Goal: Task Accomplishment & Management: Manage account settings

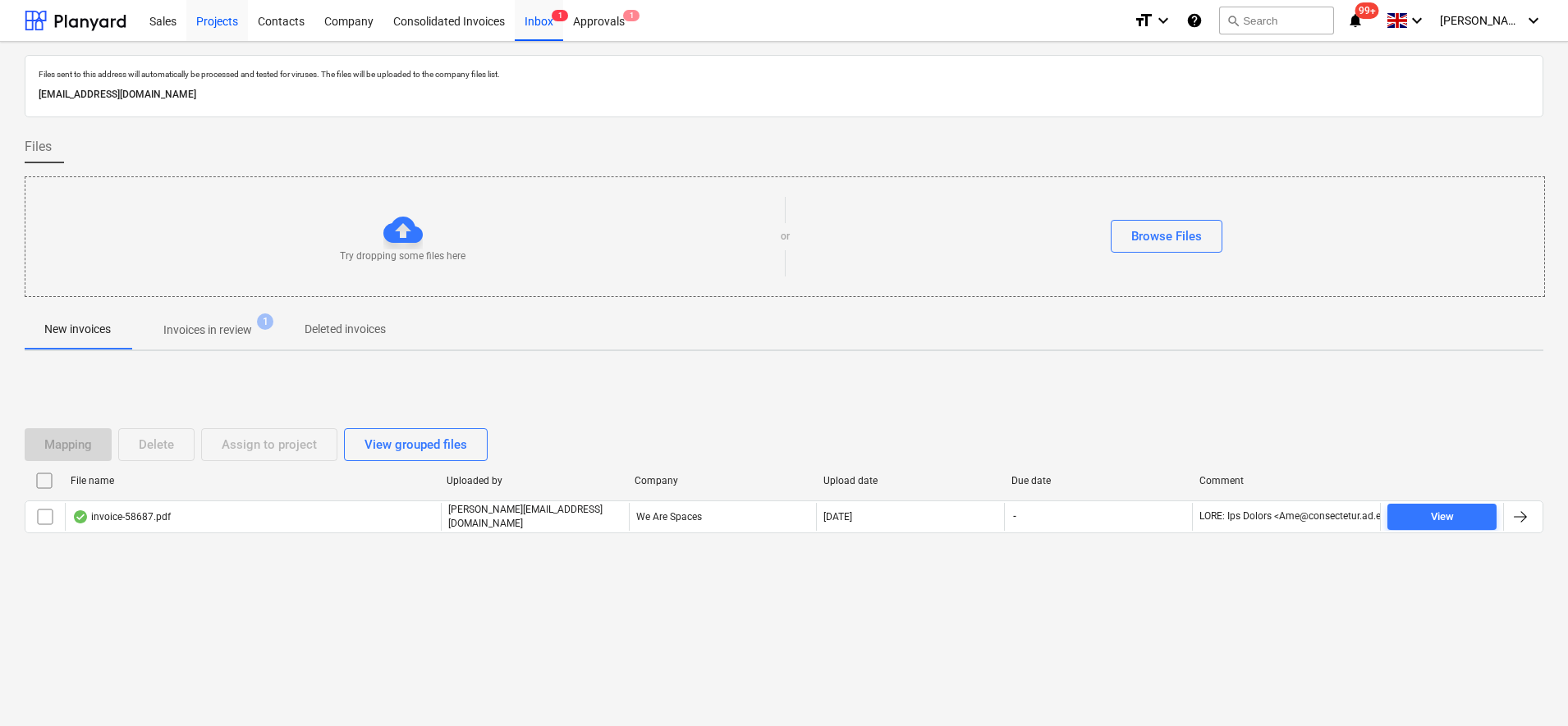
click at [242, 22] on div "Projects" at bounding box center [217, 20] width 62 height 42
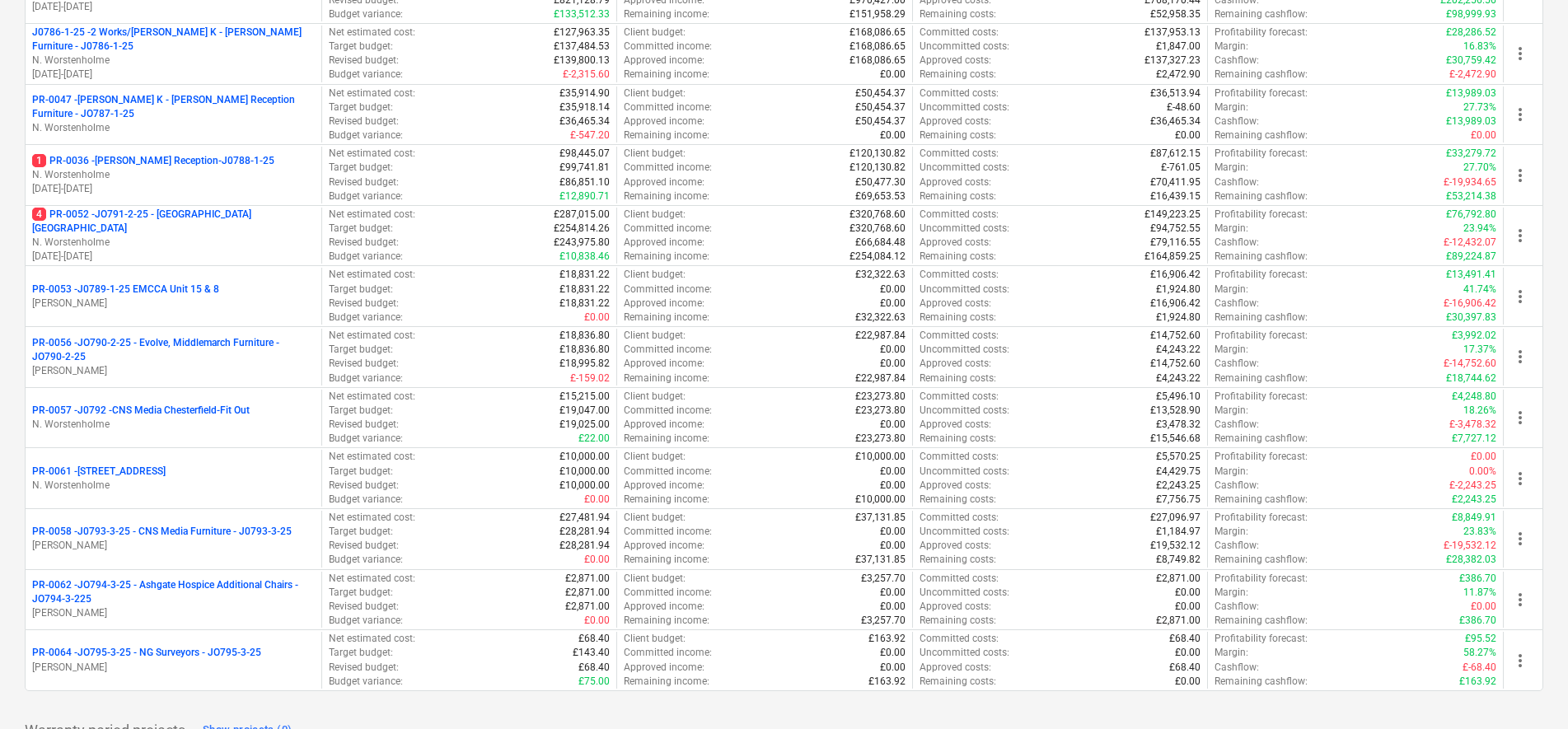
scroll to position [515, 0]
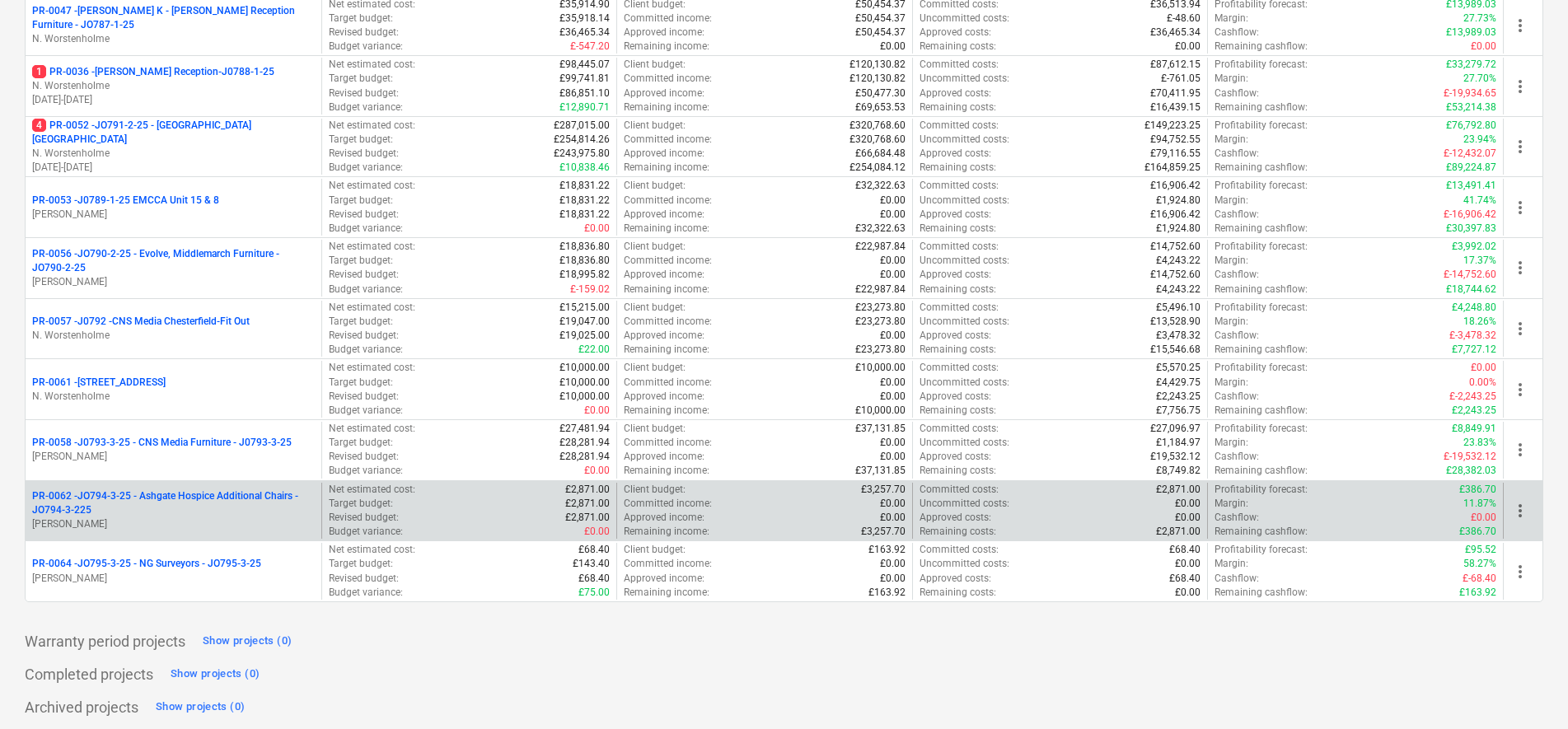
click at [190, 502] on p "PR-0062 - JO794-3-25 - Ashgate Hospice Additional Chairs - JO794-3-225" at bounding box center [173, 504] width 283 height 28
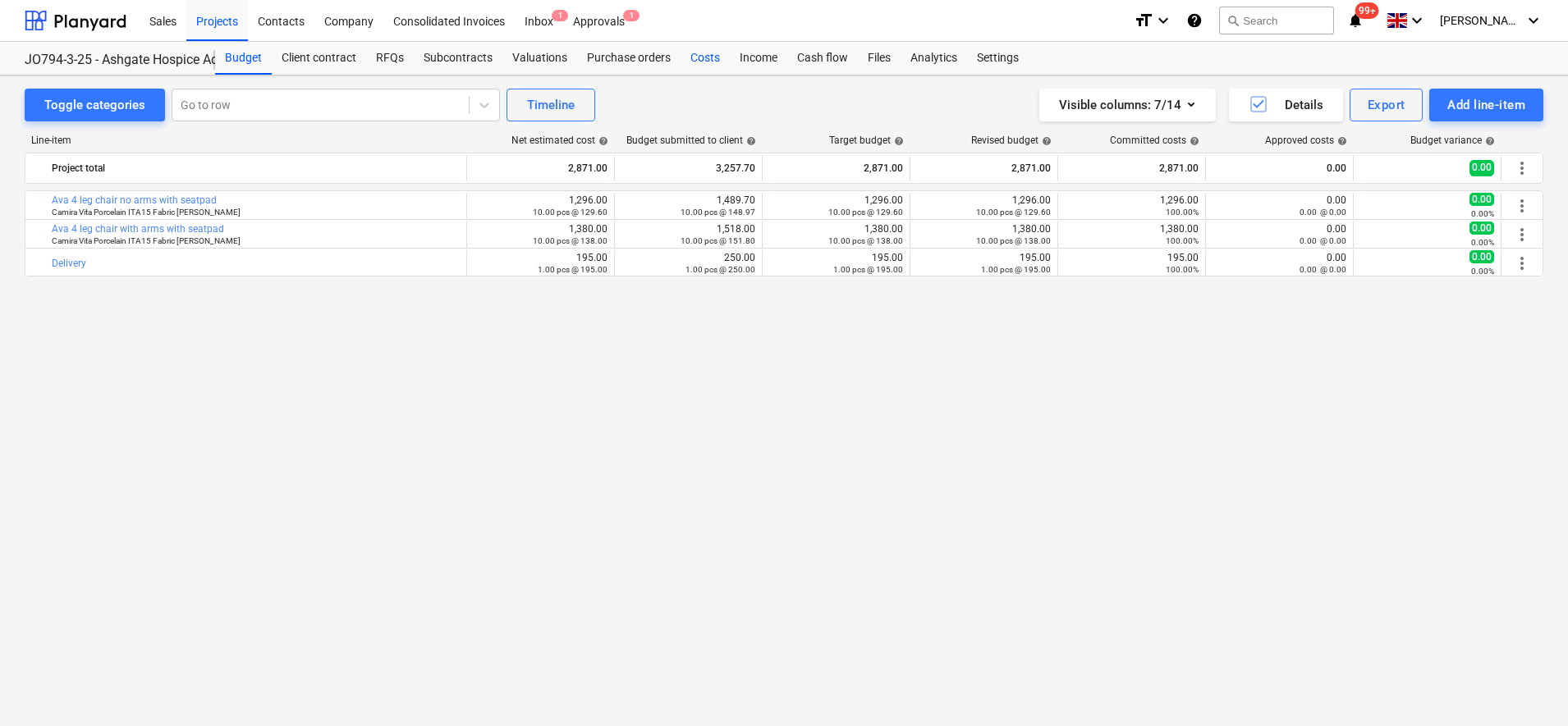
click at [698, 64] on div "Costs" at bounding box center [705, 58] width 49 height 33
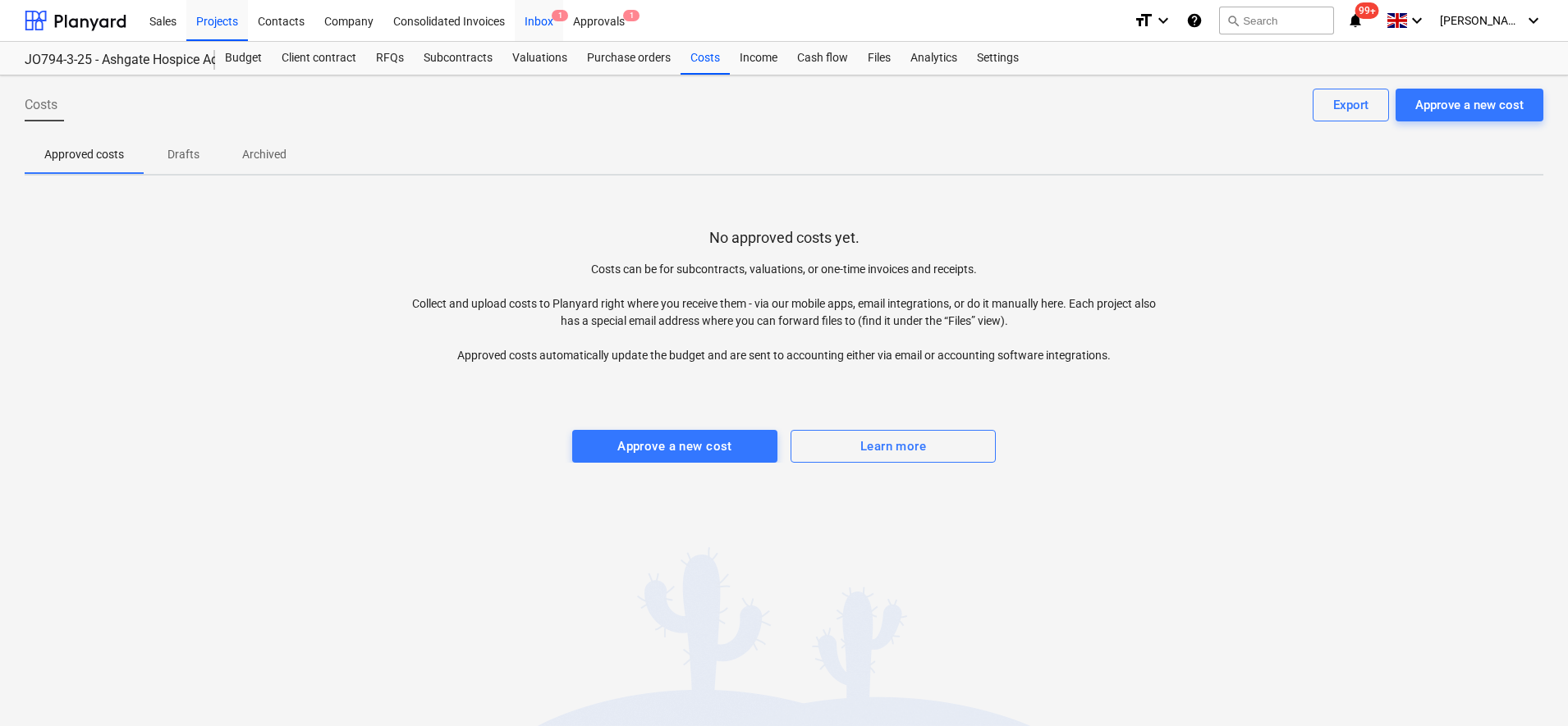
click at [532, 21] on div "Inbox 1" at bounding box center [539, 20] width 49 height 42
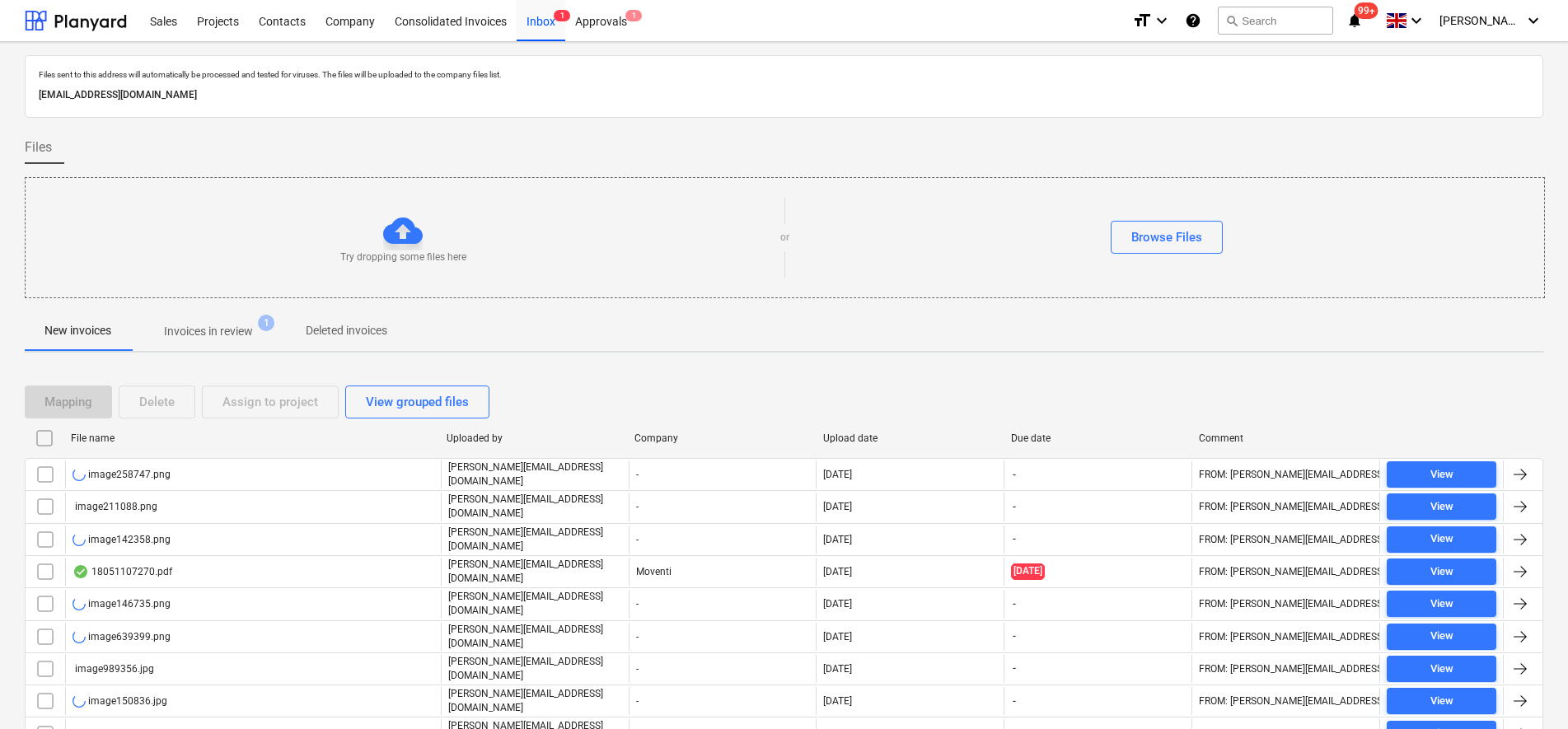
click at [47, 439] on input "checkbox" at bounding box center [44, 439] width 26 height 26
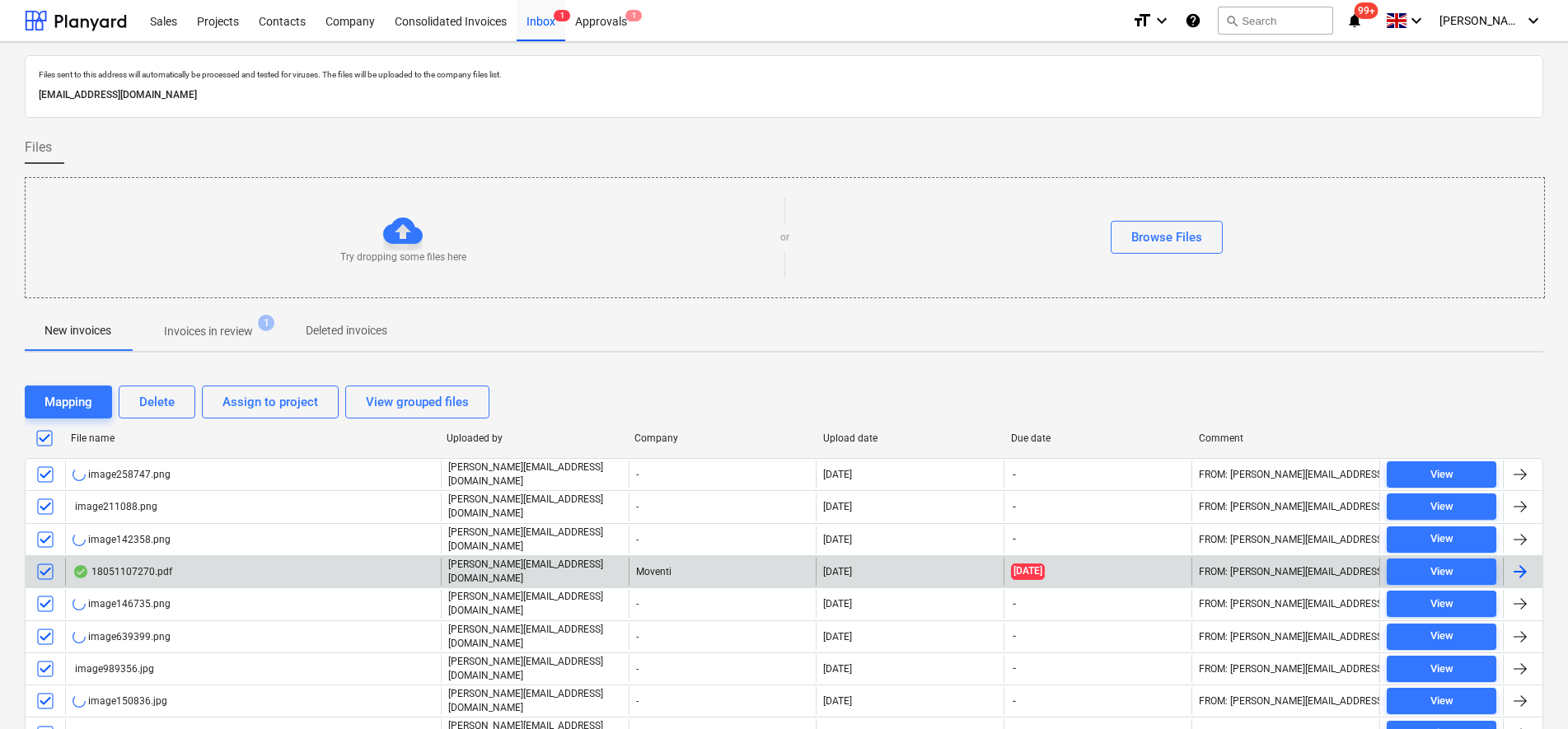
click at [50, 564] on input "checkbox" at bounding box center [45, 572] width 26 height 26
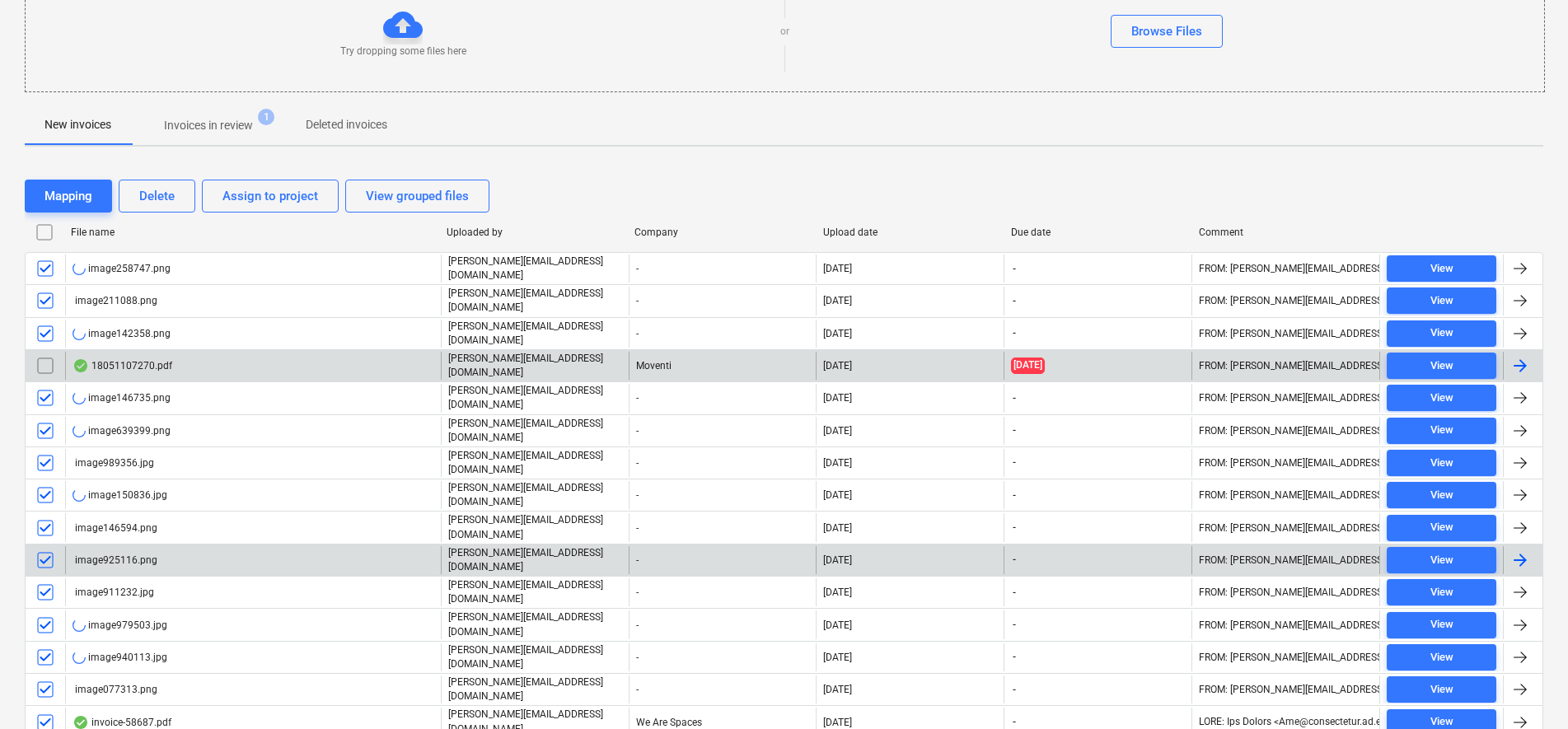
scroll to position [246, 0]
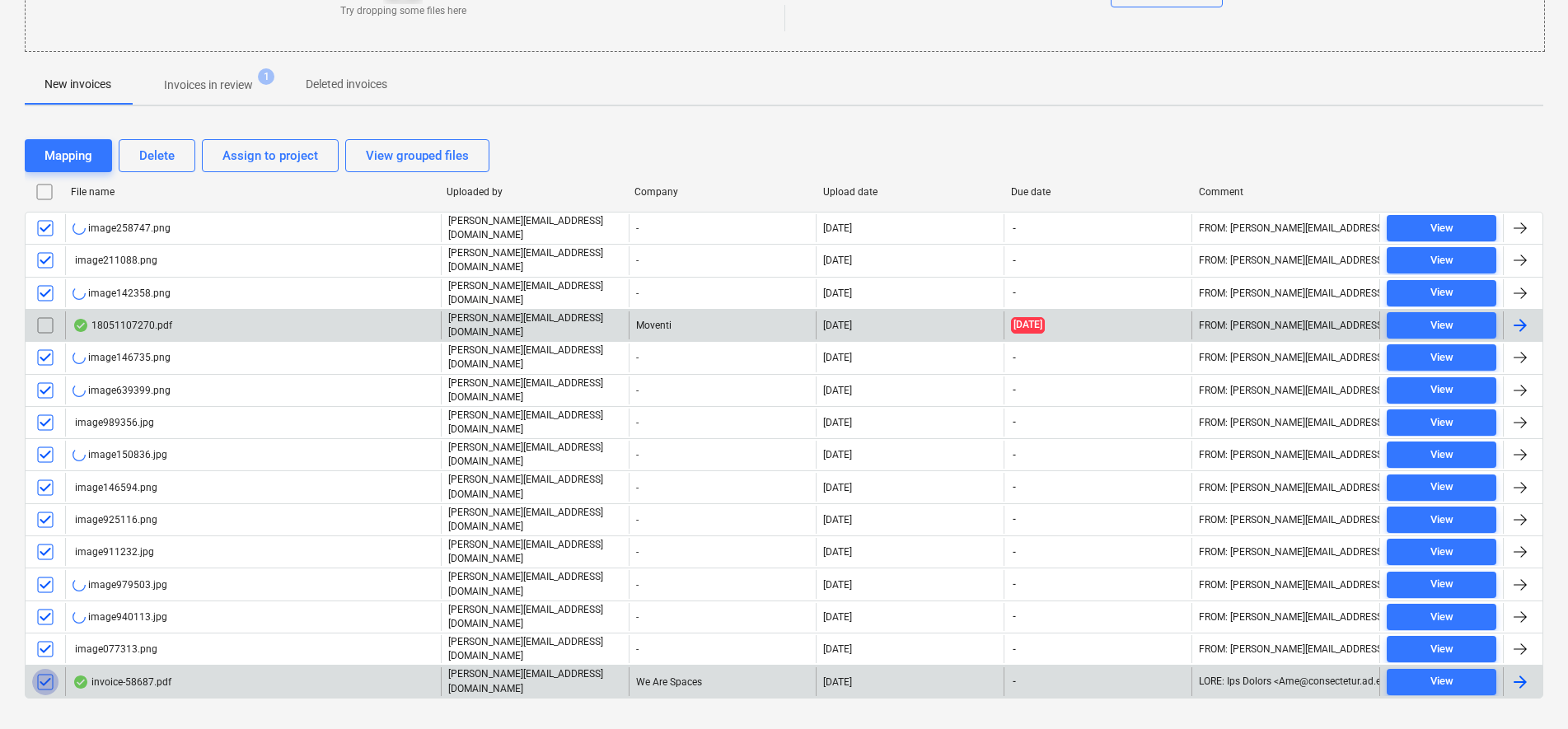
click at [50, 669] on input "checkbox" at bounding box center [45, 682] width 26 height 26
click at [177, 161] on button "Delete" at bounding box center [157, 156] width 76 height 33
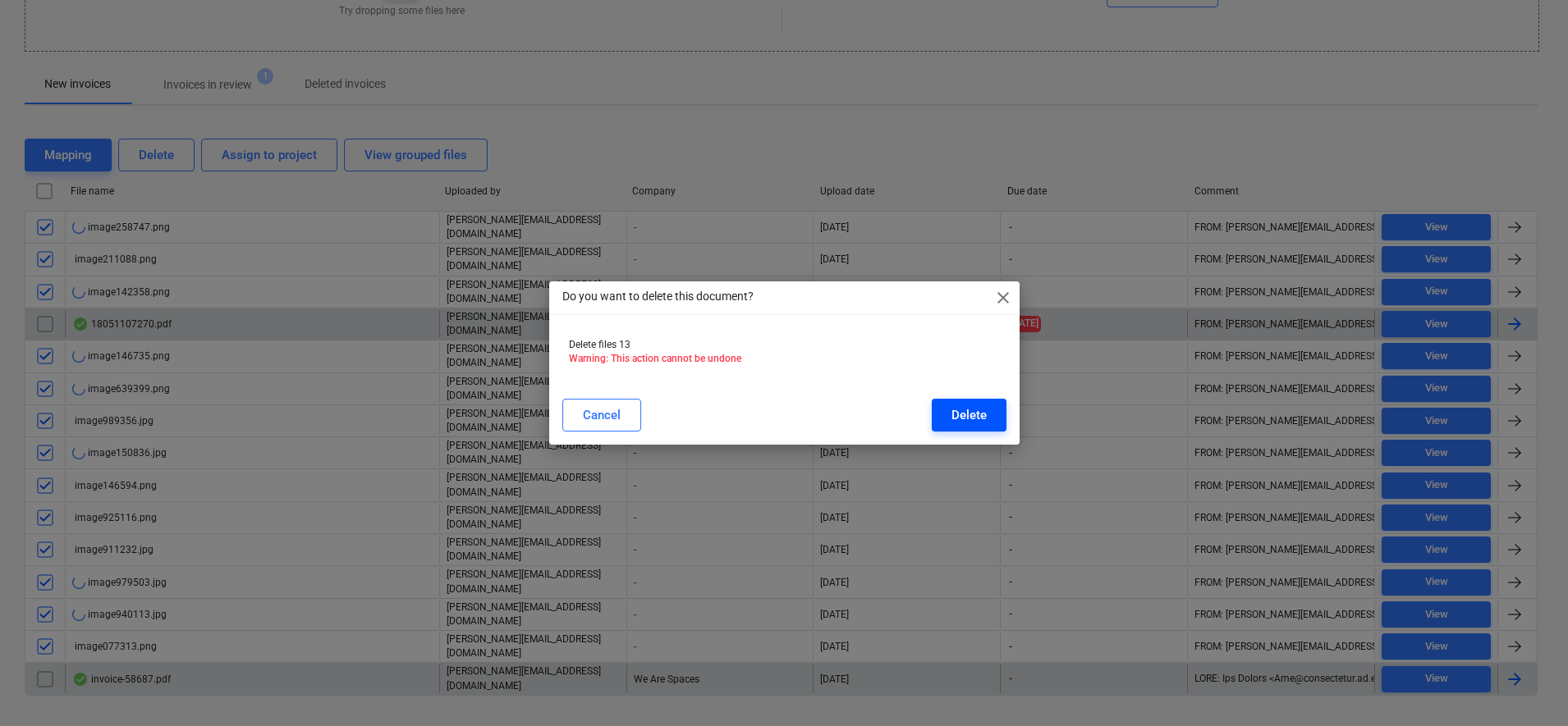
click at [980, 421] on div "Delete" at bounding box center [970, 415] width 36 height 22
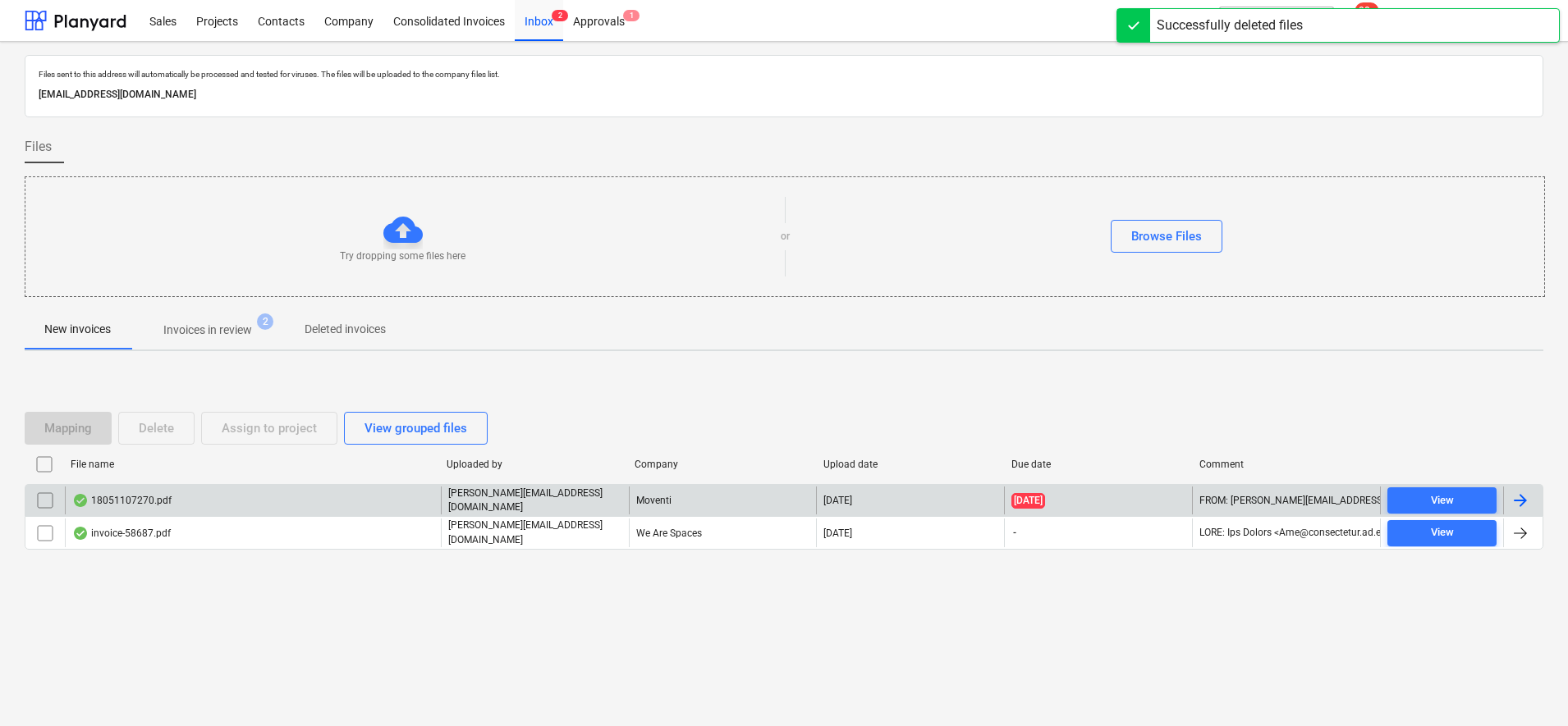
click at [272, 493] on div "18051107270.pdf" at bounding box center [253, 501] width 376 height 28
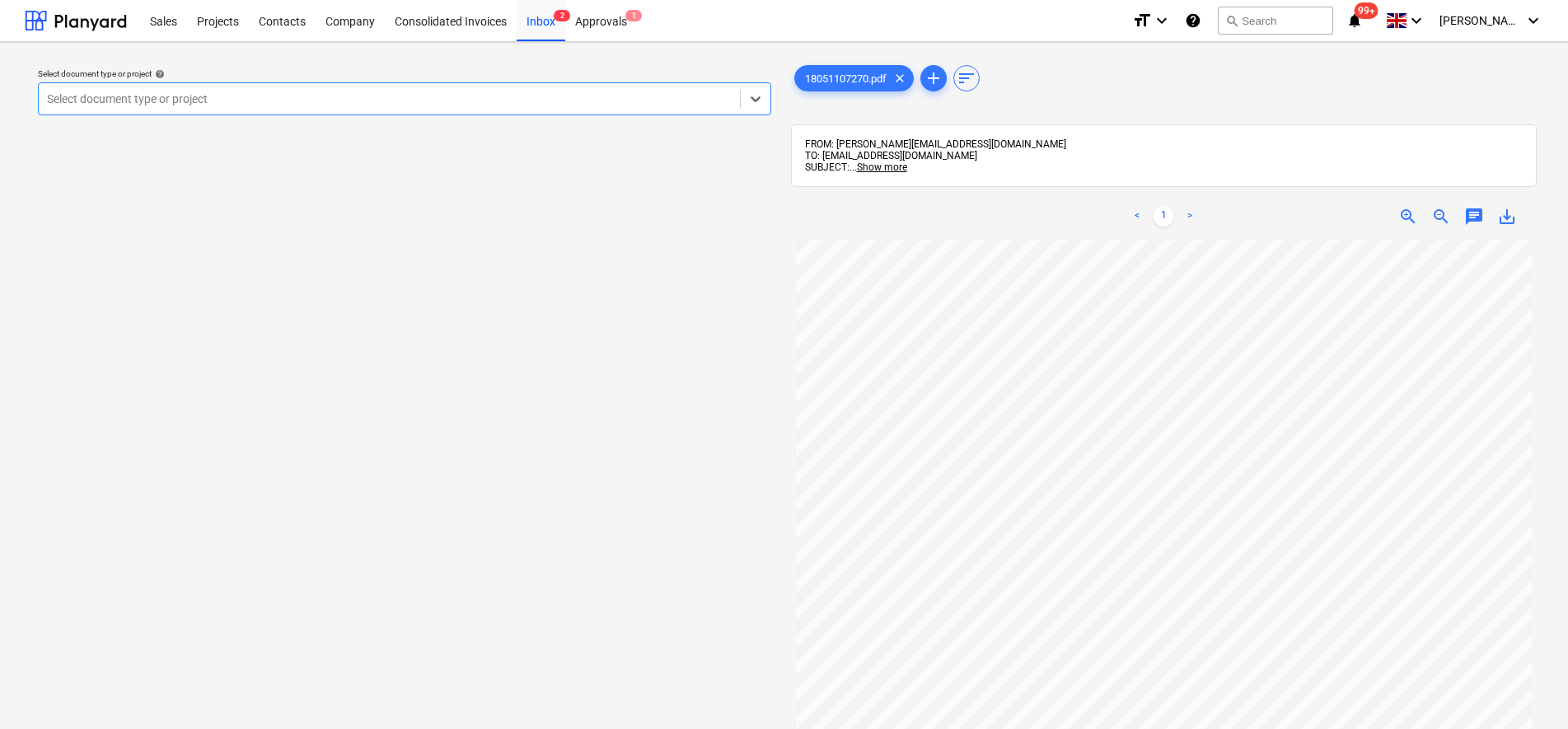
click at [133, 86] on div "Select document type or project" at bounding box center [404, 98] width 734 height 33
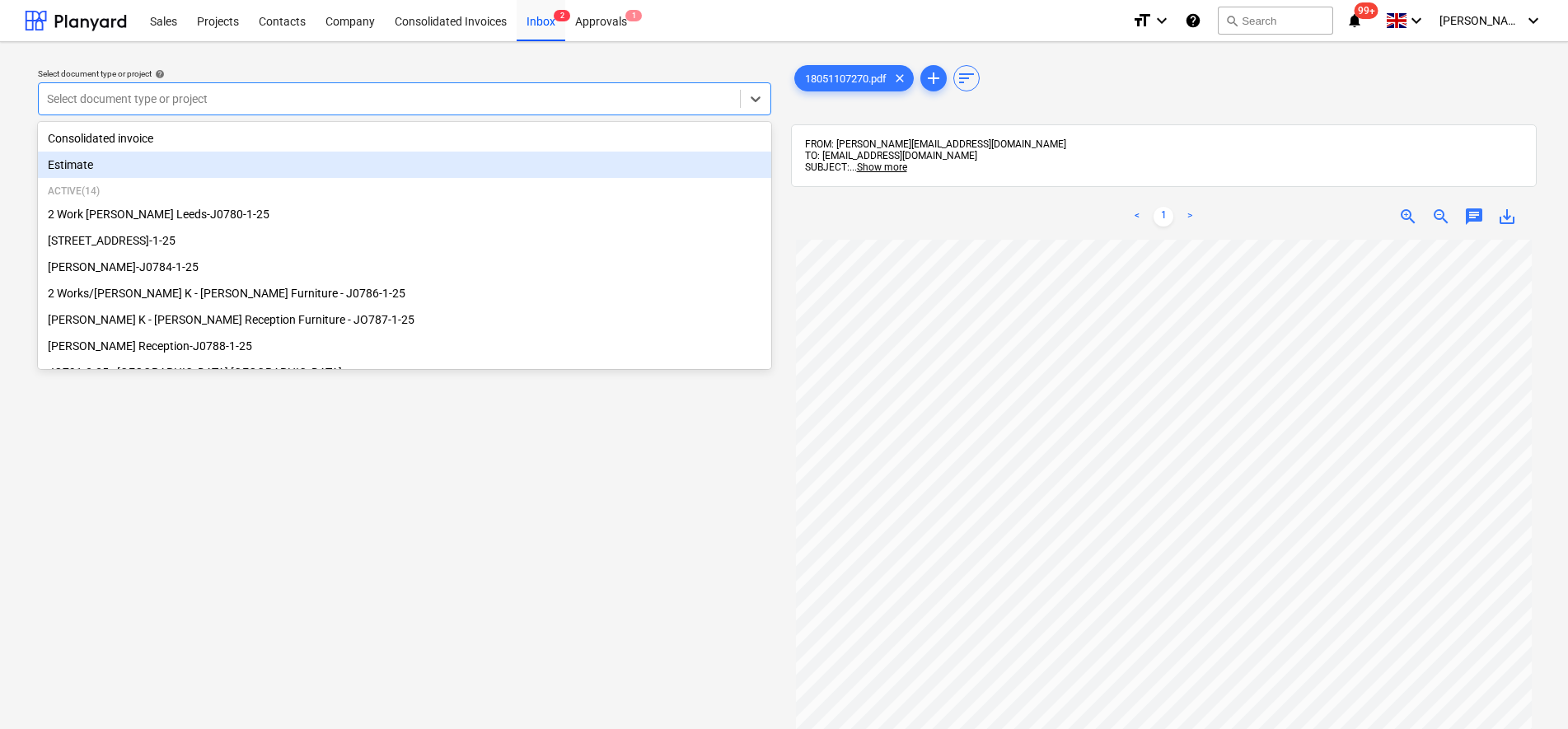
scroll to position [224, 0]
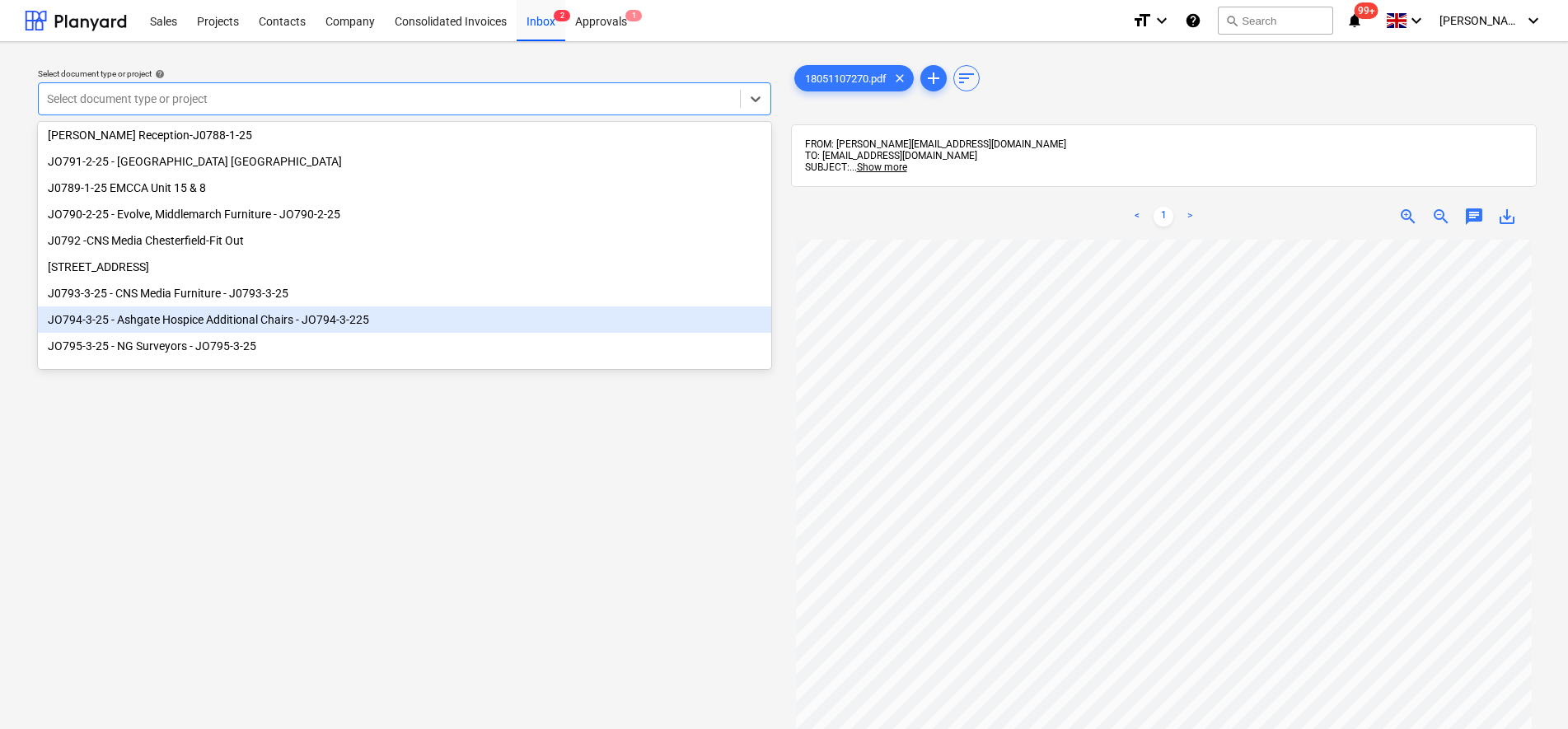
click at [194, 327] on div "JO794-3-25 - Ashgate Hospice Additional Chairs - JO794-3-225" at bounding box center [404, 320] width 734 height 26
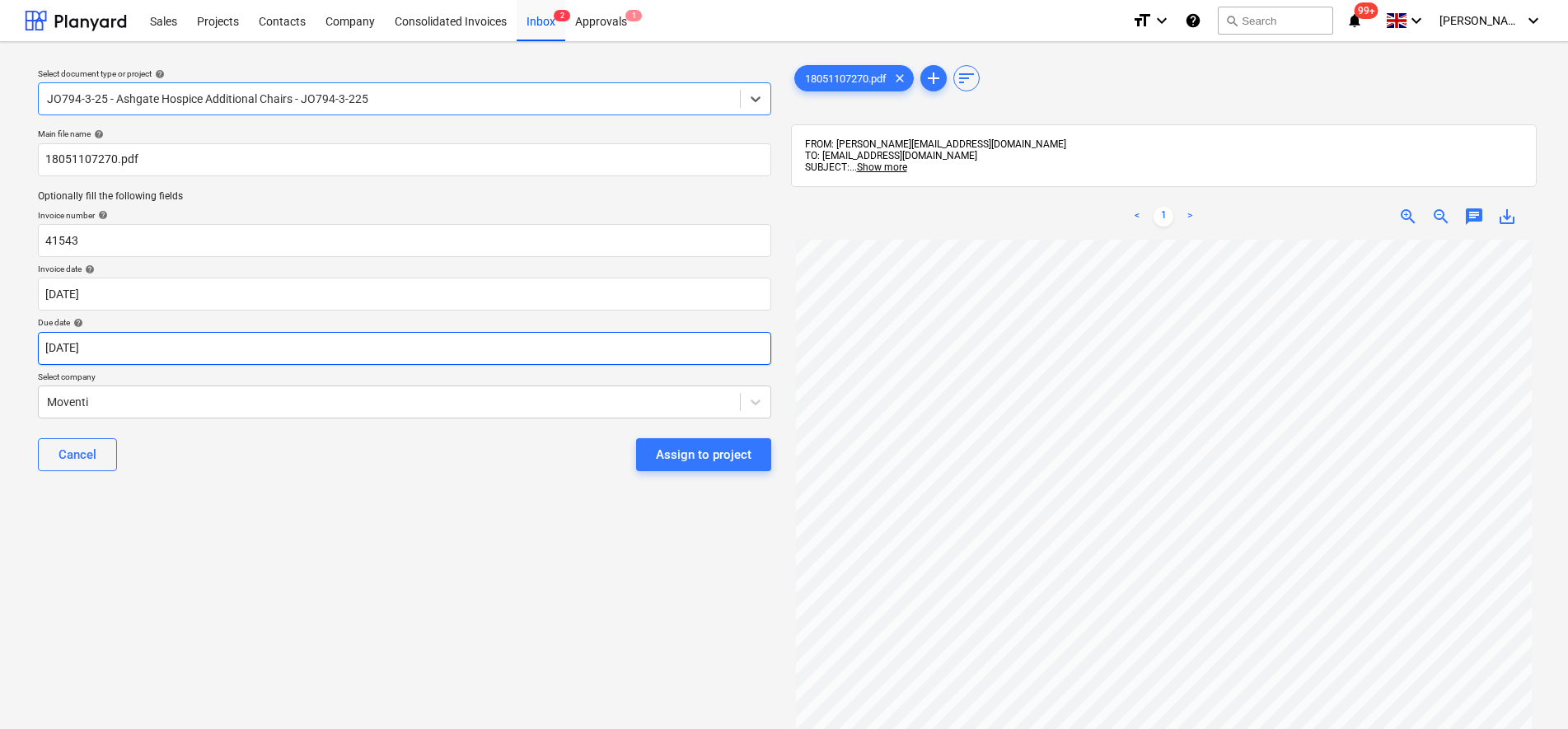
click at [741, 354] on body "Sales Projects Contacts Company Consolidated Invoices Inbox 2 Approvals 1 forma…" at bounding box center [784, 364] width 1568 height 729
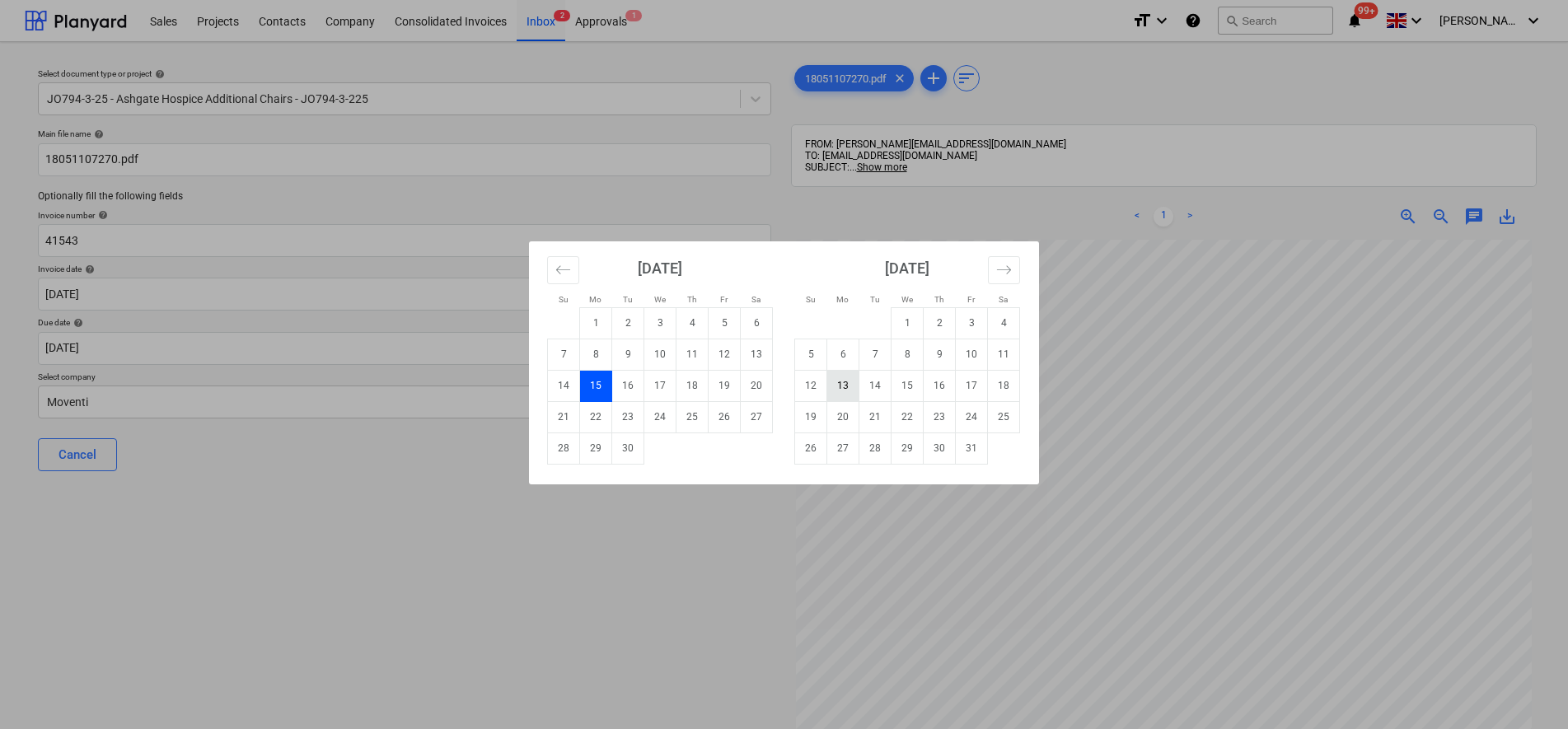
click at [838, 388] on td "13" at bounding box center [843, 385] width 32 height 31
type input "[DATE]"
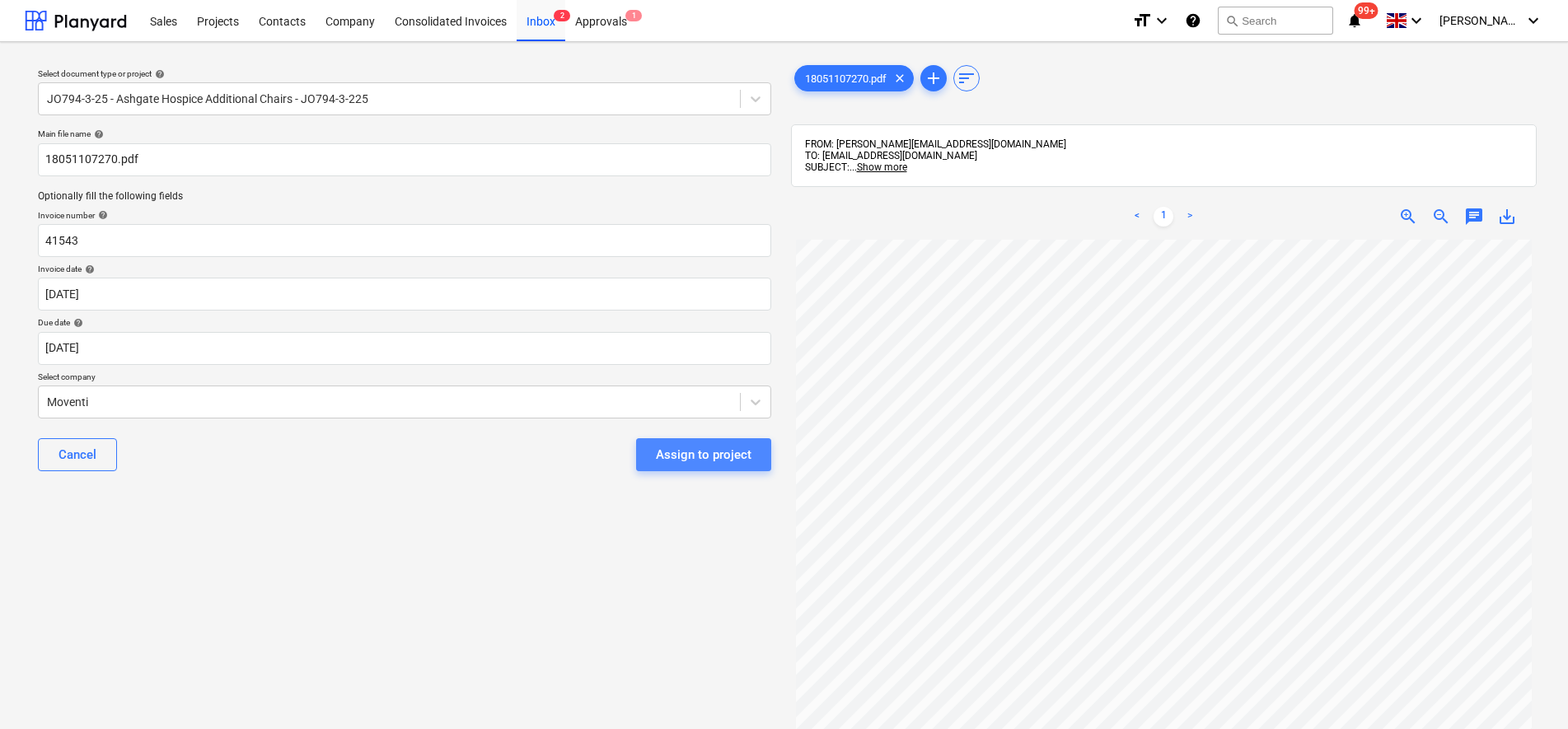
click at [753, 464] on button "Assign to project" at bounding box center [702, 455] width 135 height 33
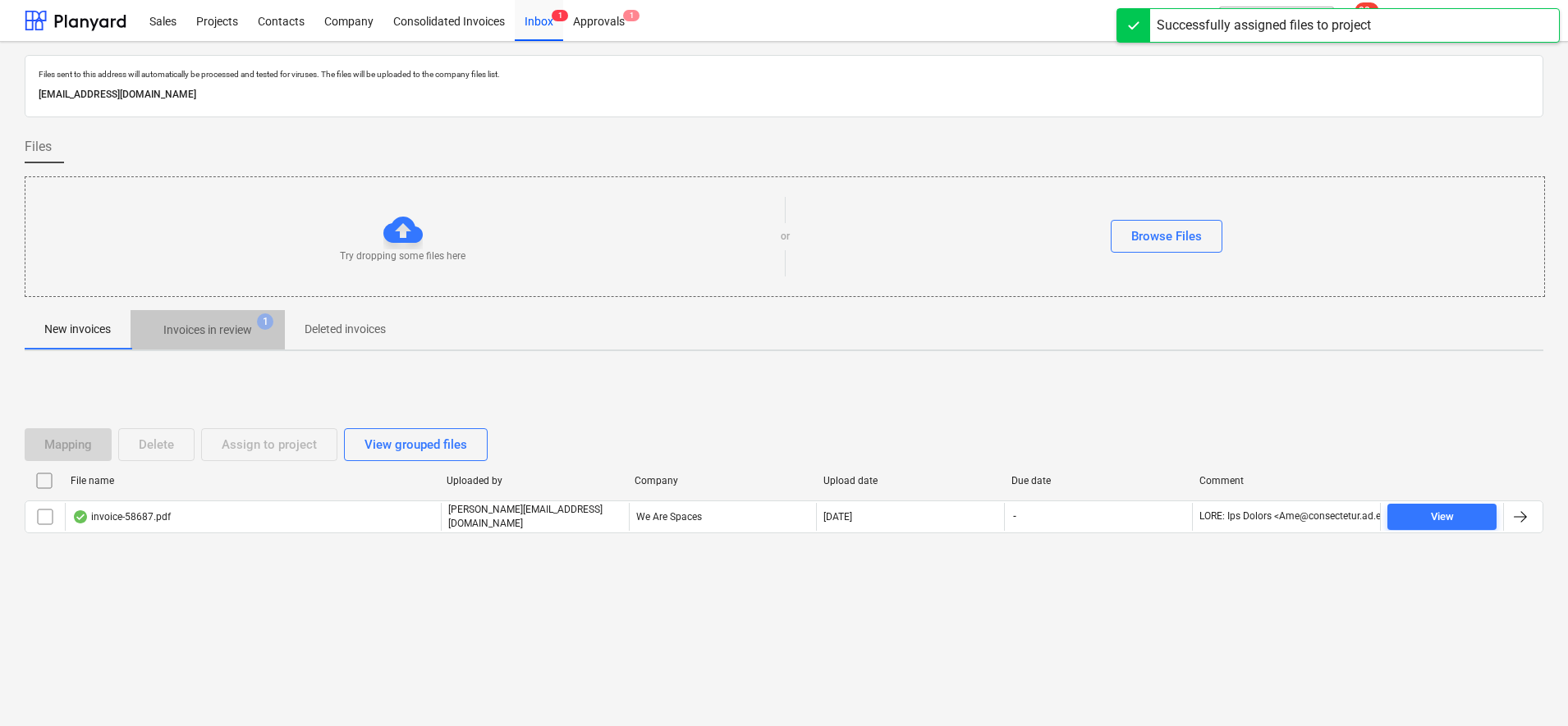
click at [216, 338] on p "Invoices in review" at bounding box center [208, 330] width 88 height 17
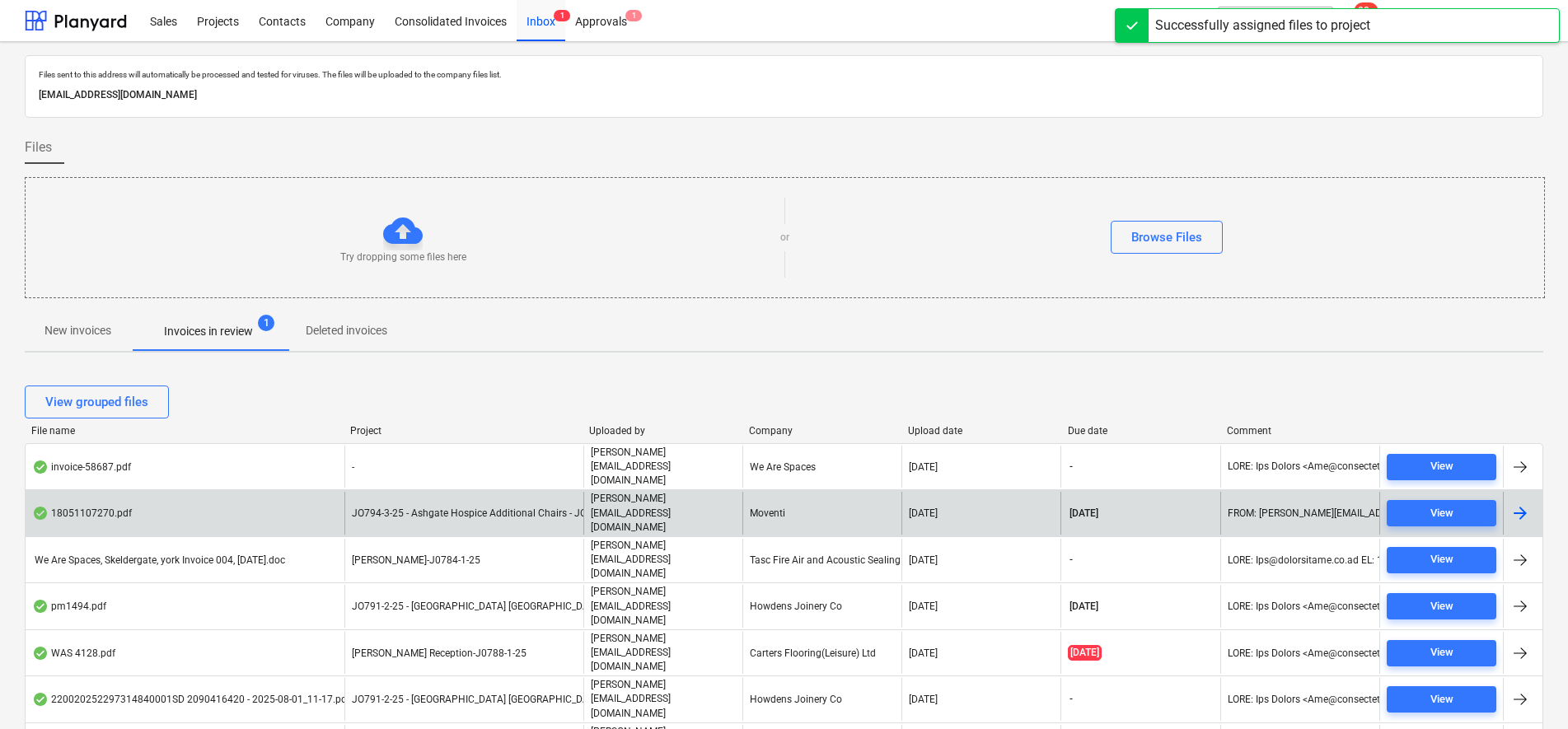
click at [344, 497] on div "JO794-3-25 - Ashgate Hospice Additional Chairs - JO794-3-225" at bounding box center [463, 513] width 239 height 42
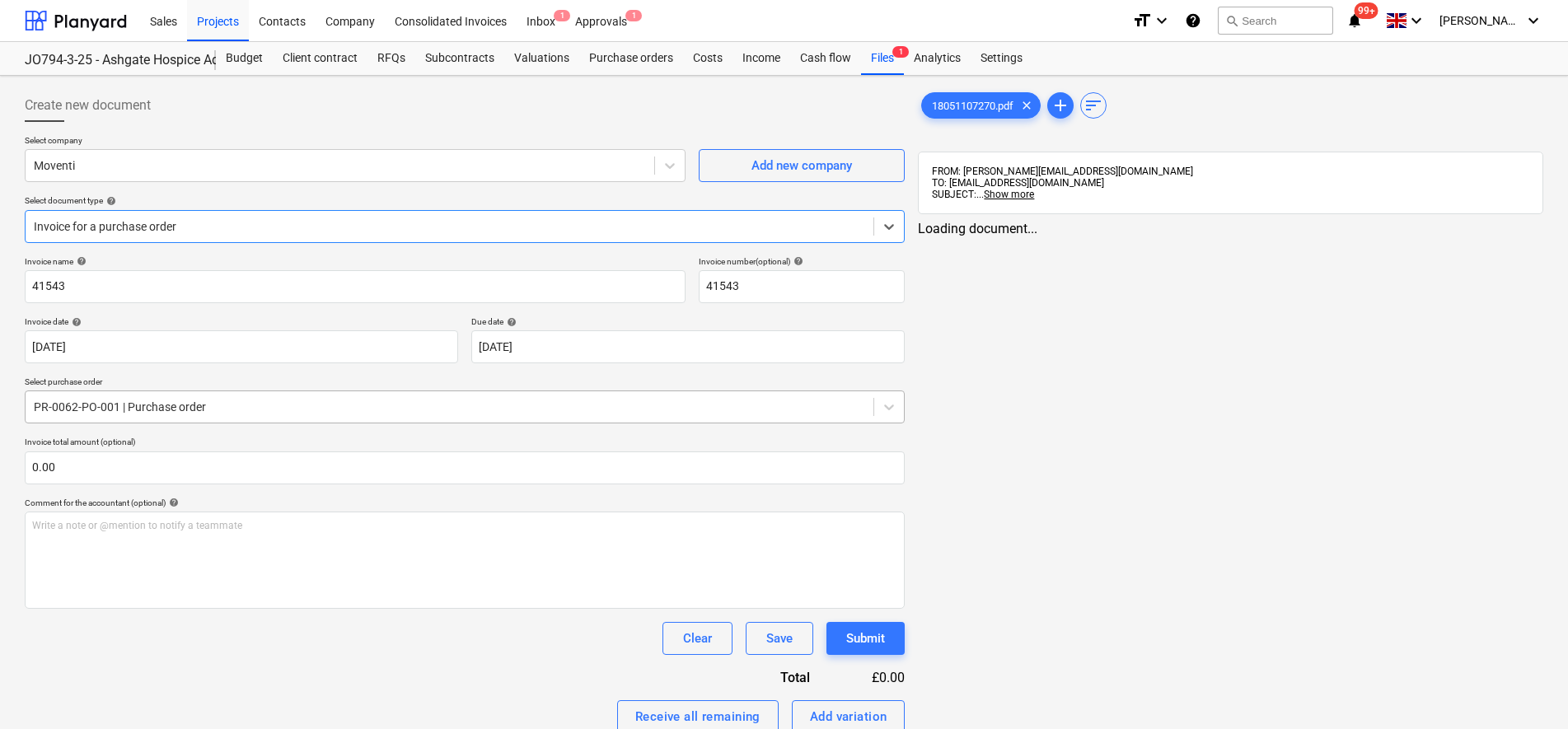
click at [136, 395] on div "PR-0062-PO-001 | Purchase order" at bounding box center [449, 406] width 848 height 23
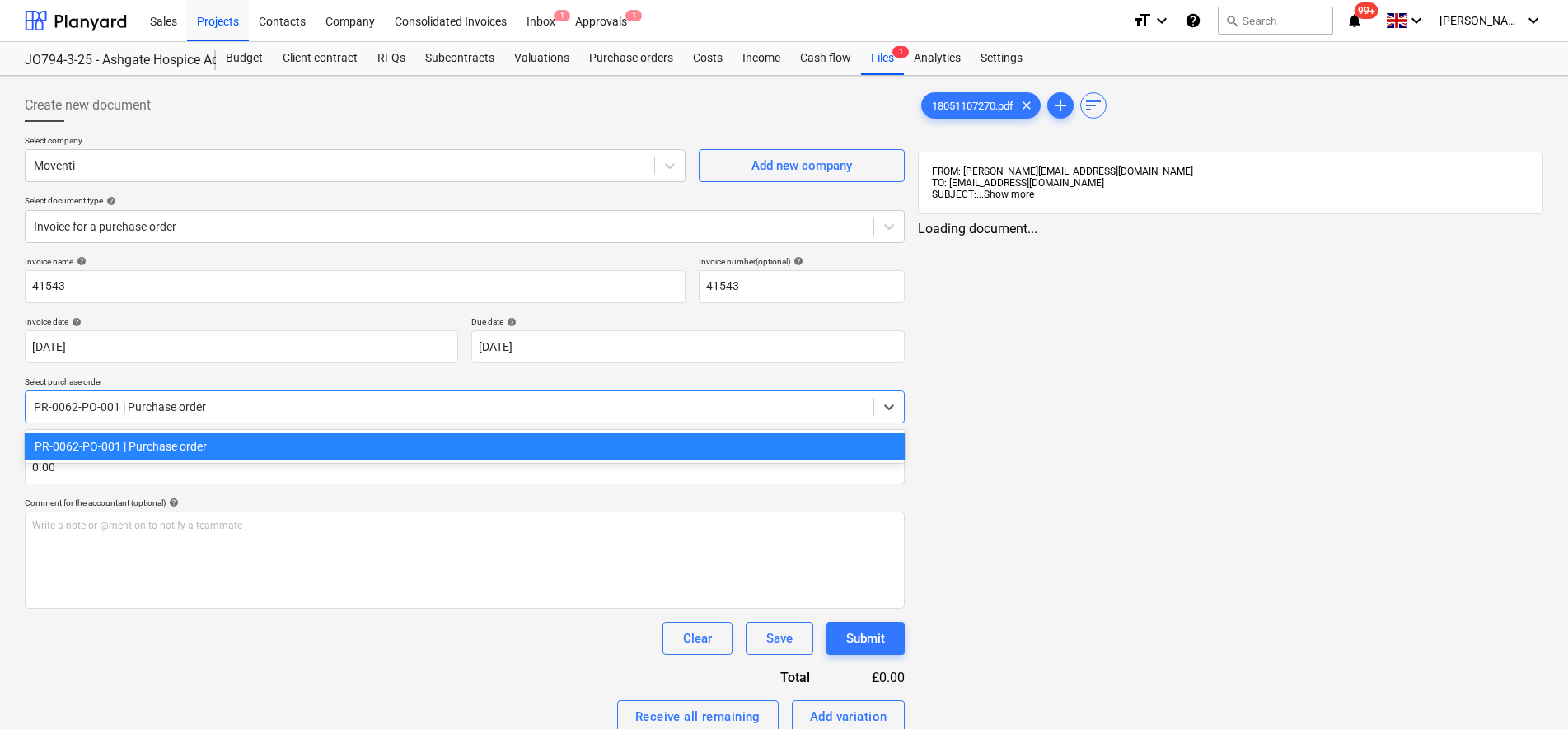
click at [140, 395] on div "PR-0062-PO-001 | Purchase order" at bounding box center [449, 406] width 848 height 23
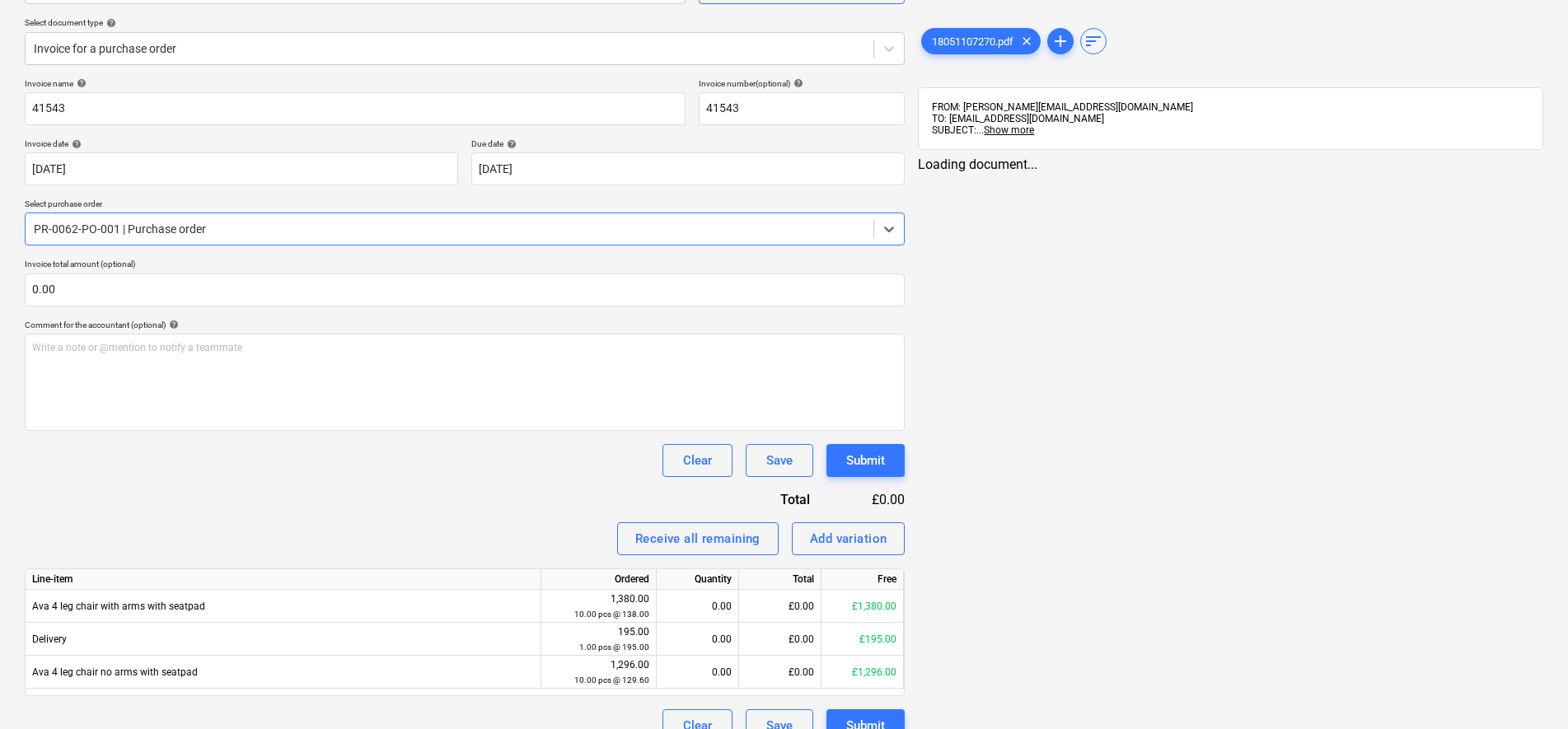
scroll to position [205, 0]
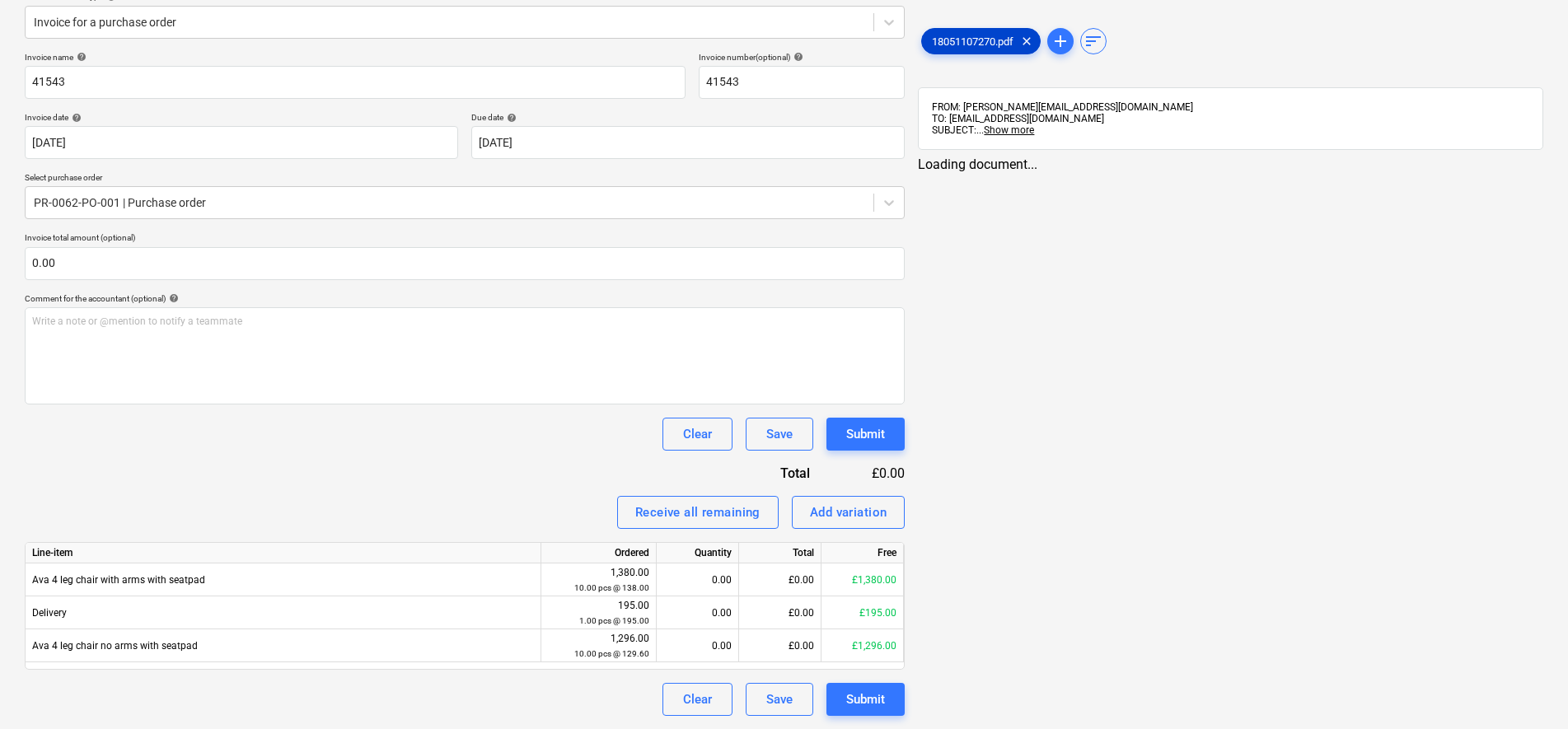
click at [978, 41] on span "18051107270.pdf" at bounding box center [972, 41] width 101 height 12
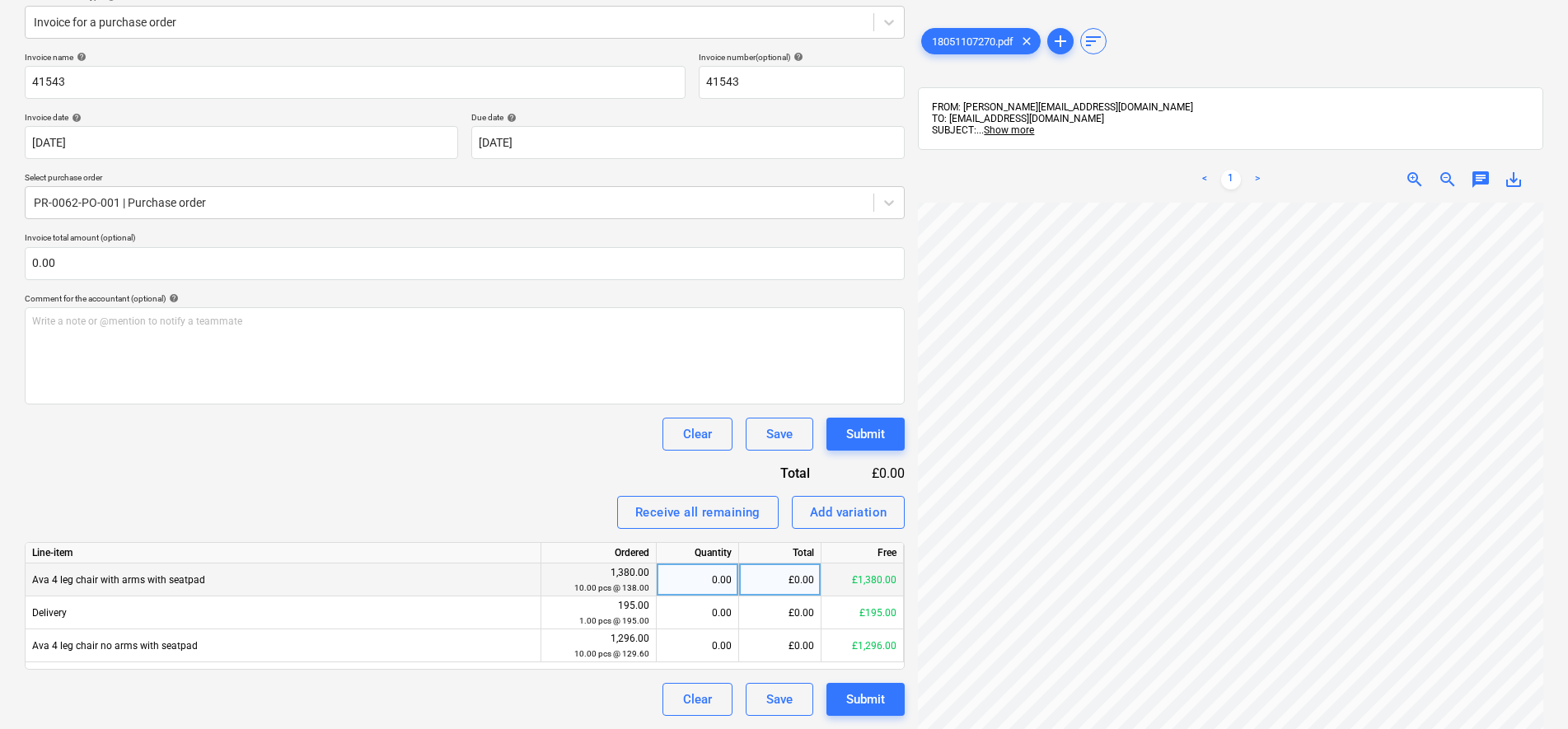
click at [694, 581] on div "0.00" at bounding box center [697, 580] width 69 height 33
type input "10"
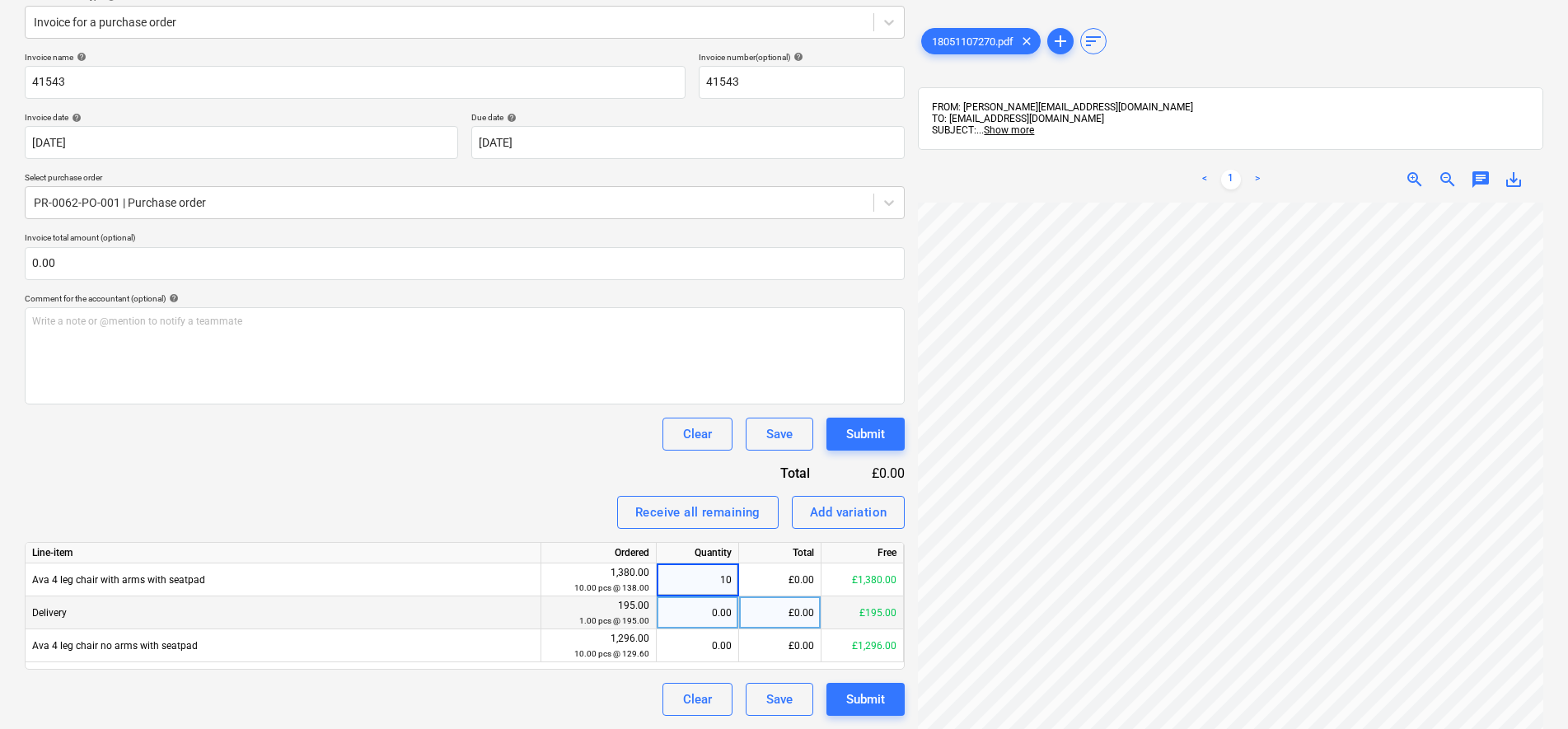
click at [692, 600] on div "0.00" at bounding box center [697, 613] width 69 height 33
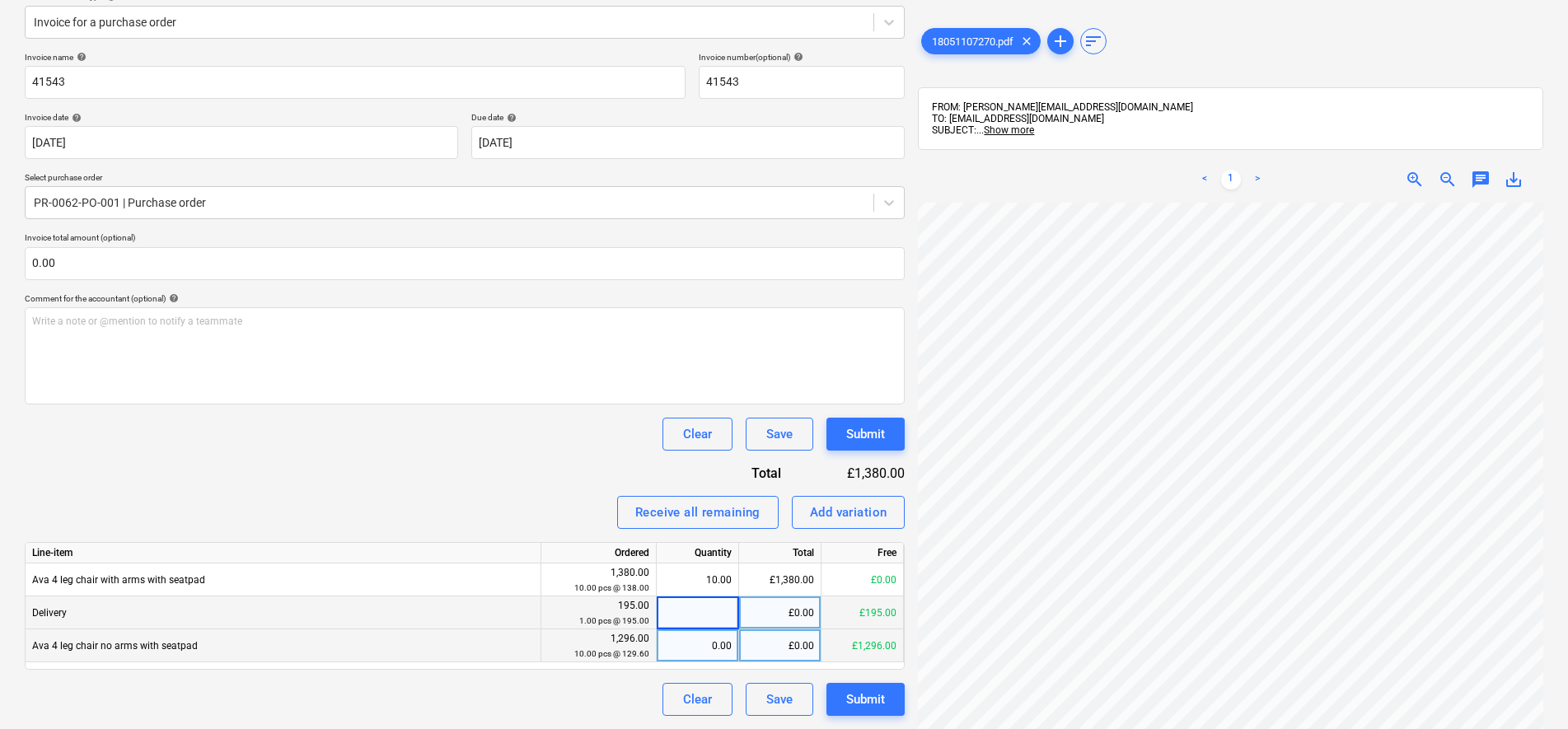
click at [699, 649] on div "0.00" at bounding box center [697, 645] width 69 height 33
type input "10"
click at [733, 604] on div "0.00" at bounding box center [697, 613] width 82 height 33
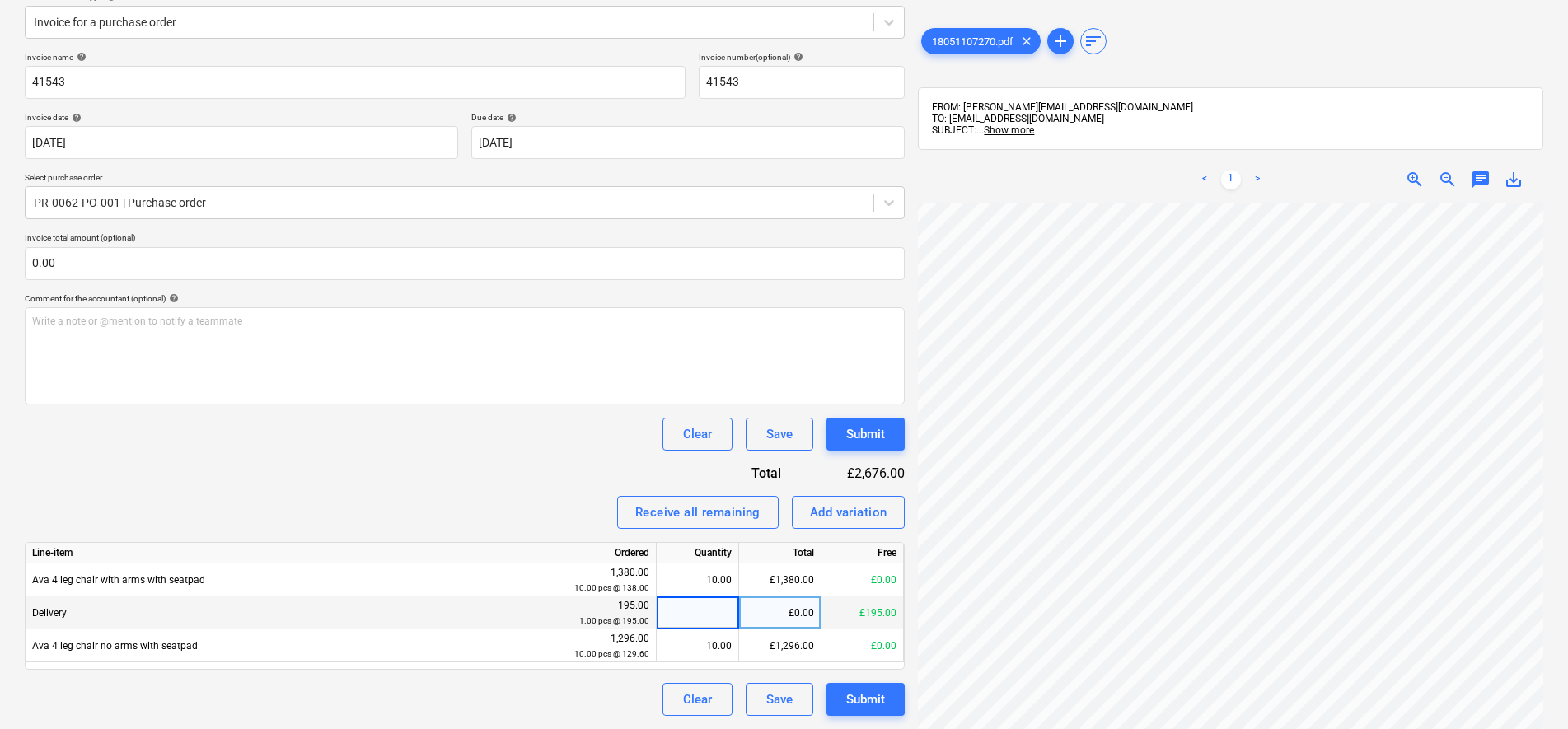
type input "1"
click at [502, 462] on div "Invoice name help 41543 Invoice number (optional) help 41543 Invoice date help …" at bounding box center [464, 384] width 880 height 664
click at [1295, 99] on div "18051107270.pdf clear add sort FROM: [PERSON_NAME][EMAIL_ADDRESS][DOMAIN_NAME] …" at bounding box center [1230, 455] width 625 height 861
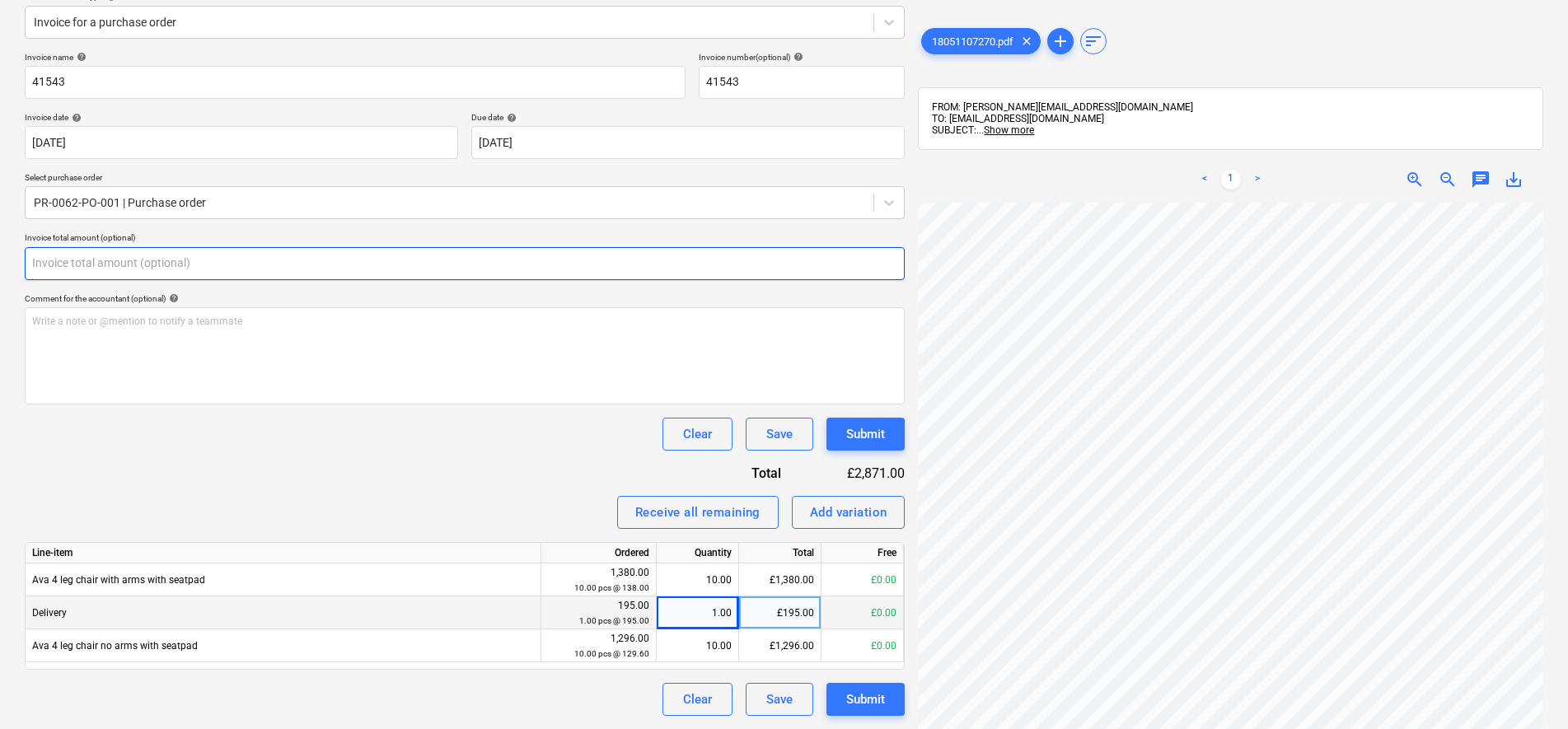
click at [114, 272] on input "text" at bounding box center [464, 263] width 880 height 33
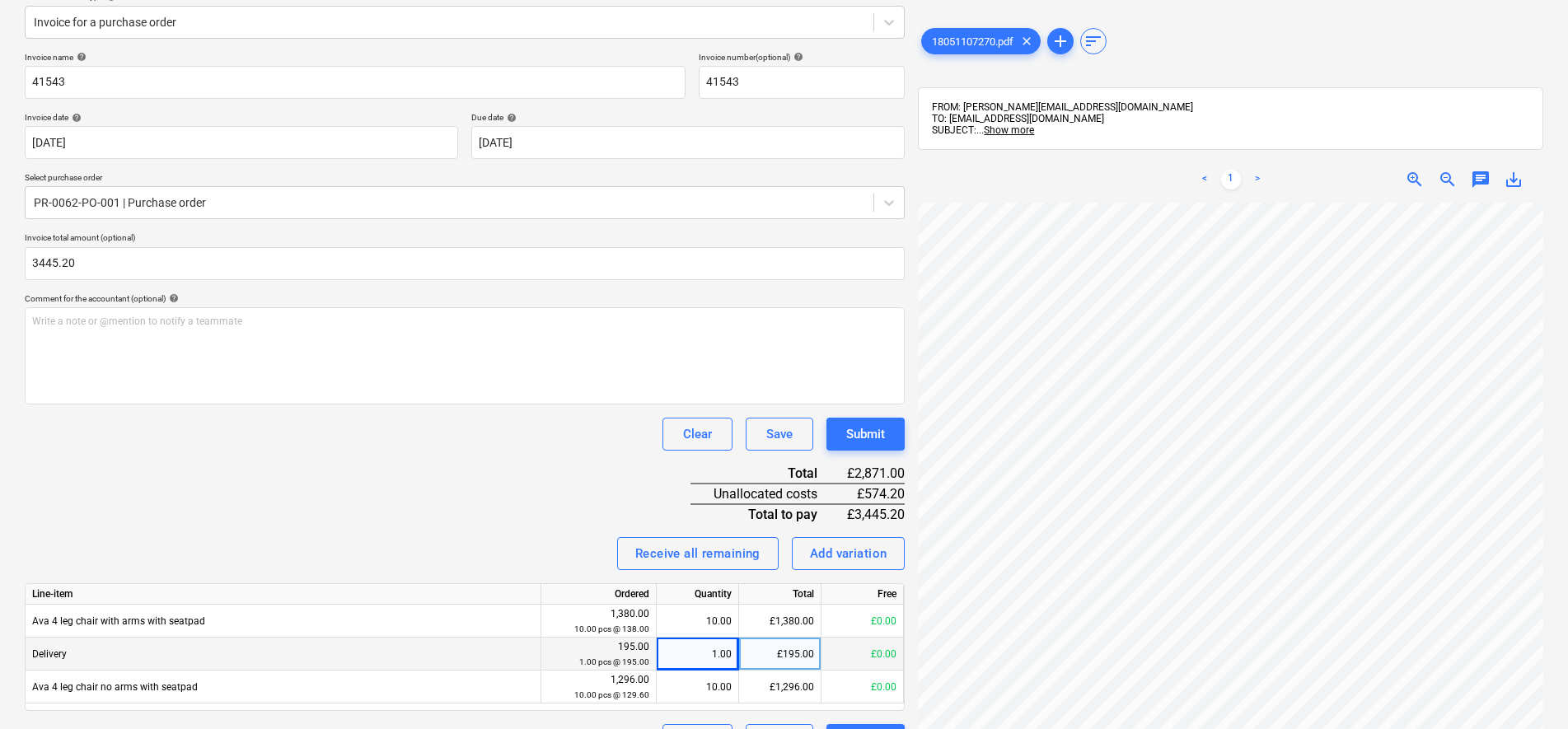
type input "3,445.20"
click at [322, 445] on div "Clear Save Submit" at bounding box center [464, 434] width 880 height 33
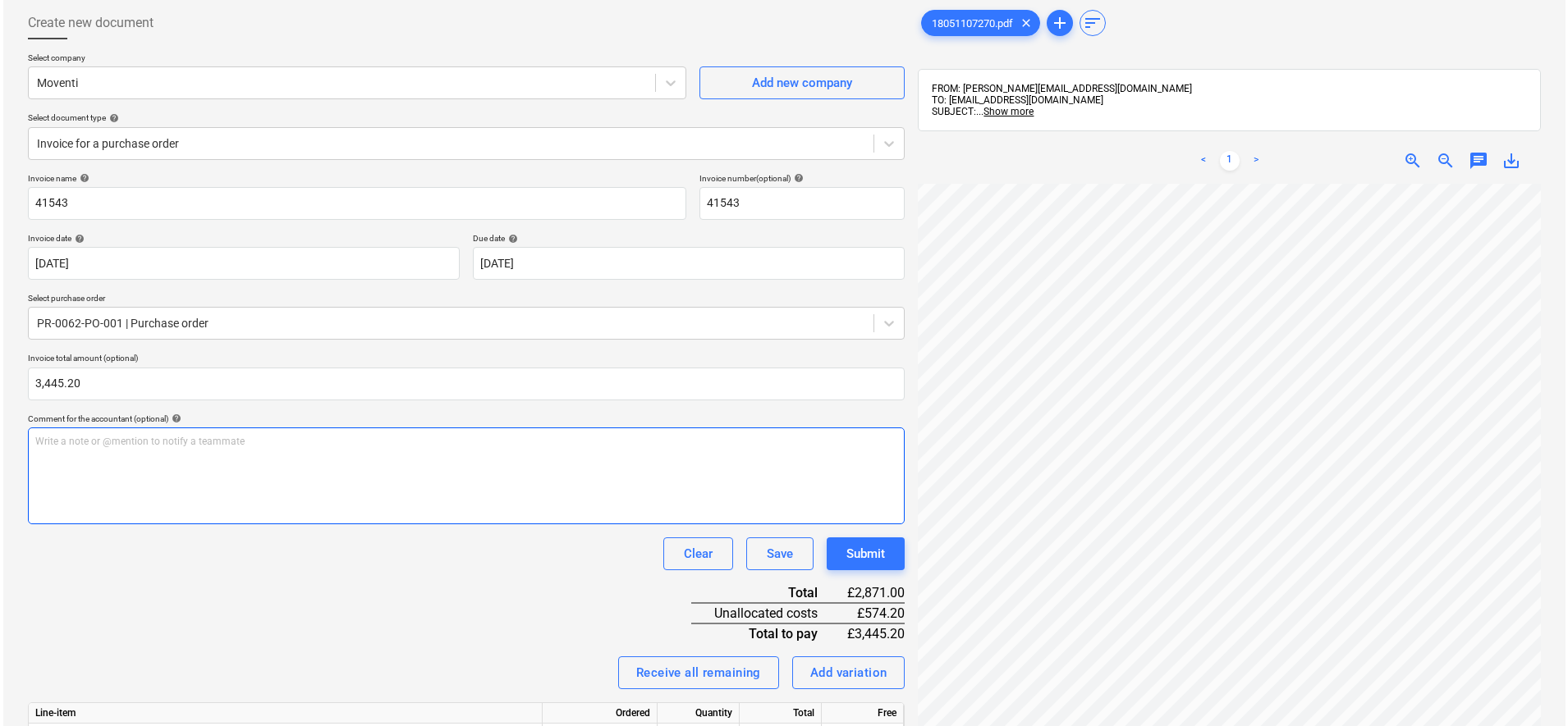
scroll to position [244, 0]
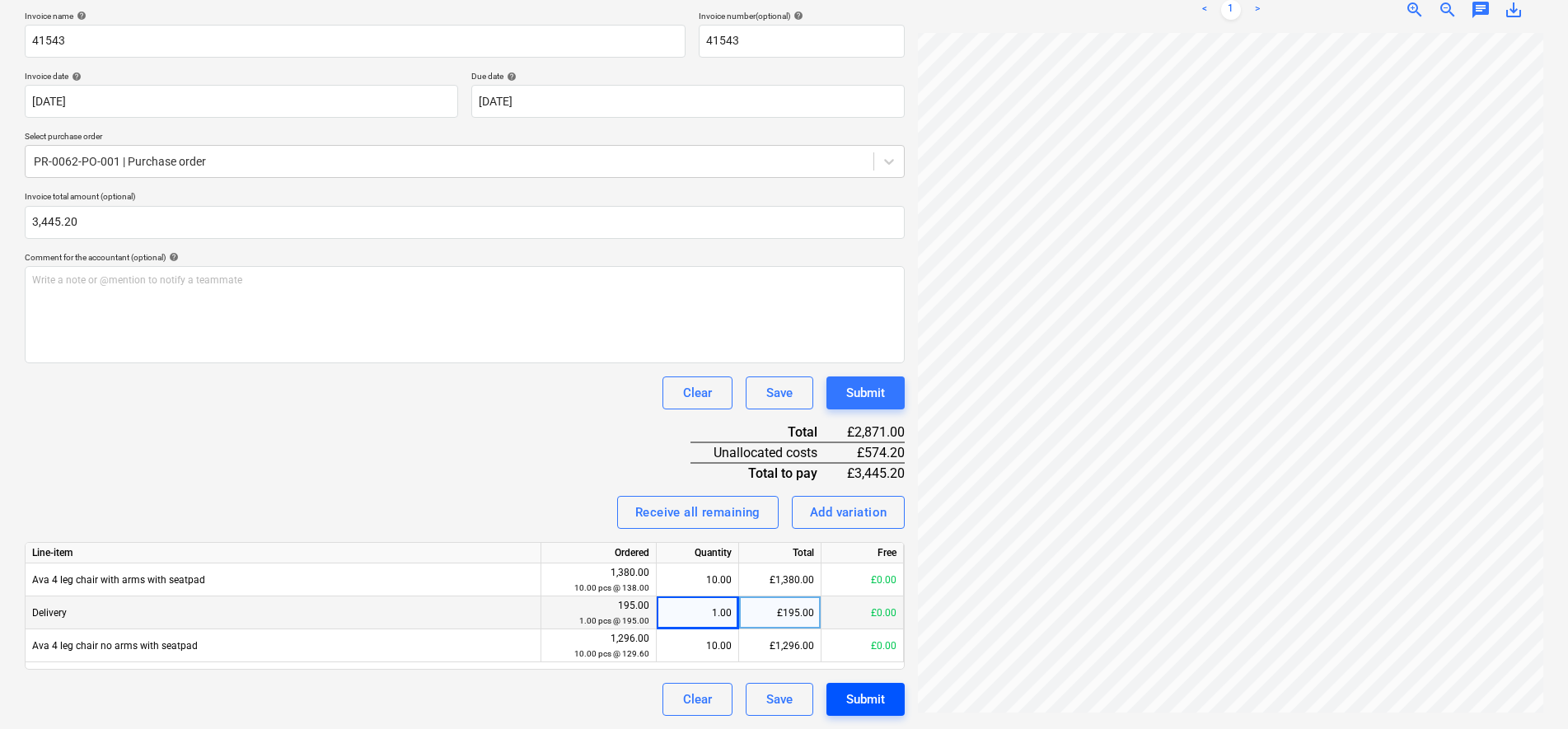
click at [875, 690] on div "Submit" at bounding box center [865, 699] width 39 height 22
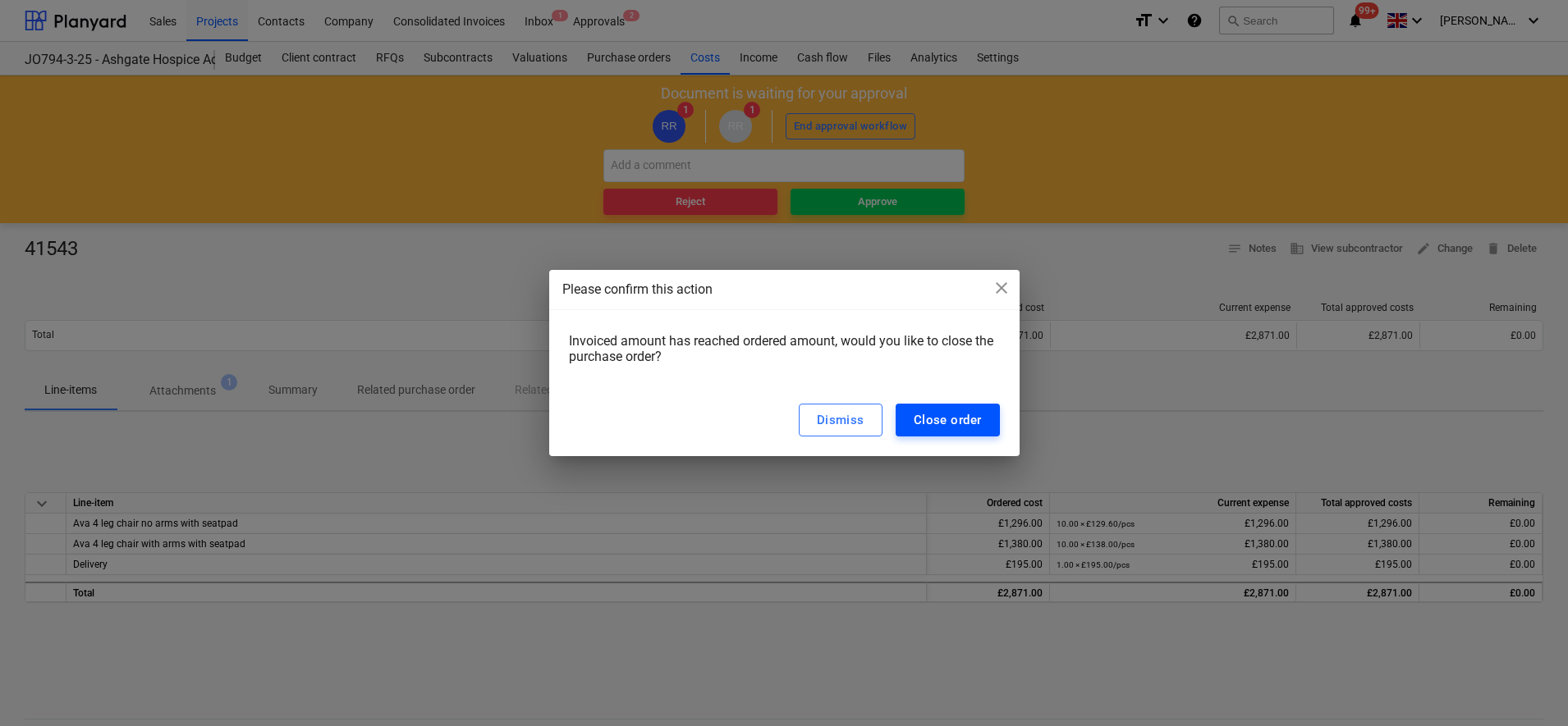
click at [964, 430] on div "Close order" at bounding box center [947, 420] width 69 height 22
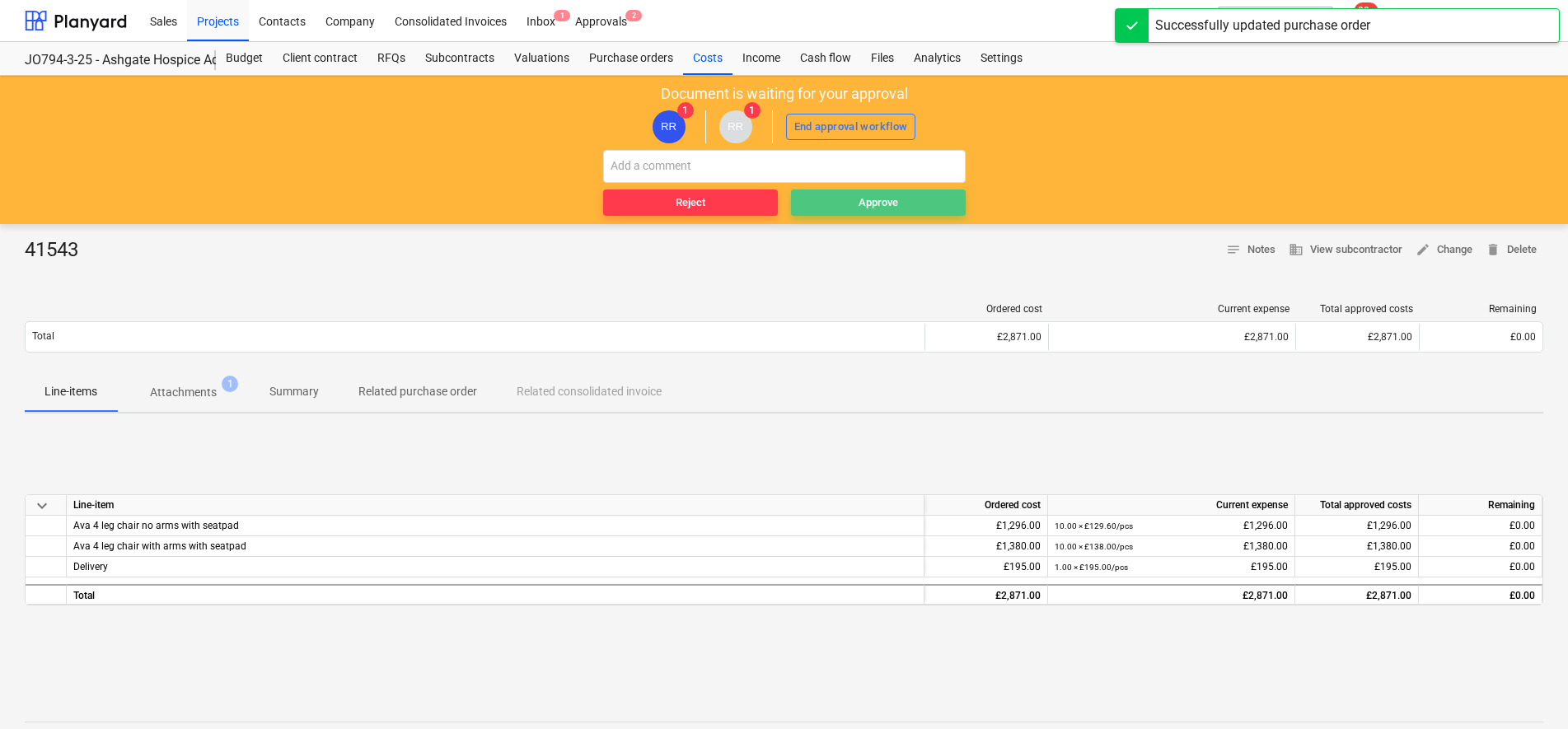
click at [870, 212] on button "Approve" at bounding box center [878, 203] width 174 height 26
